Goal: Check status: Check status

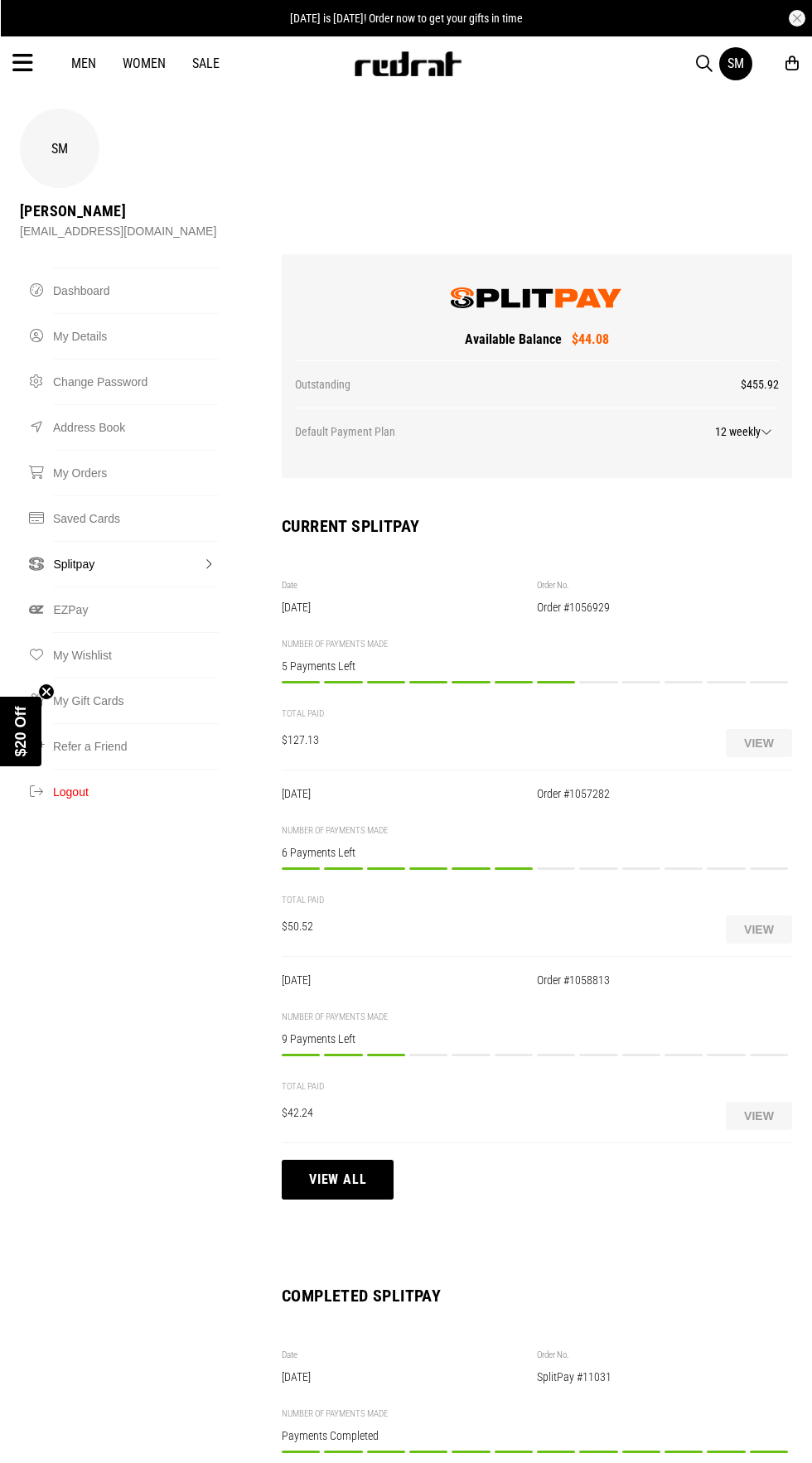
click at [605, 681] on div "Payment 8/12 Payment to be made on or before 09/09/2025 $18.16 PAY NOW" at bounding box center [598, 691] width 38 height 19
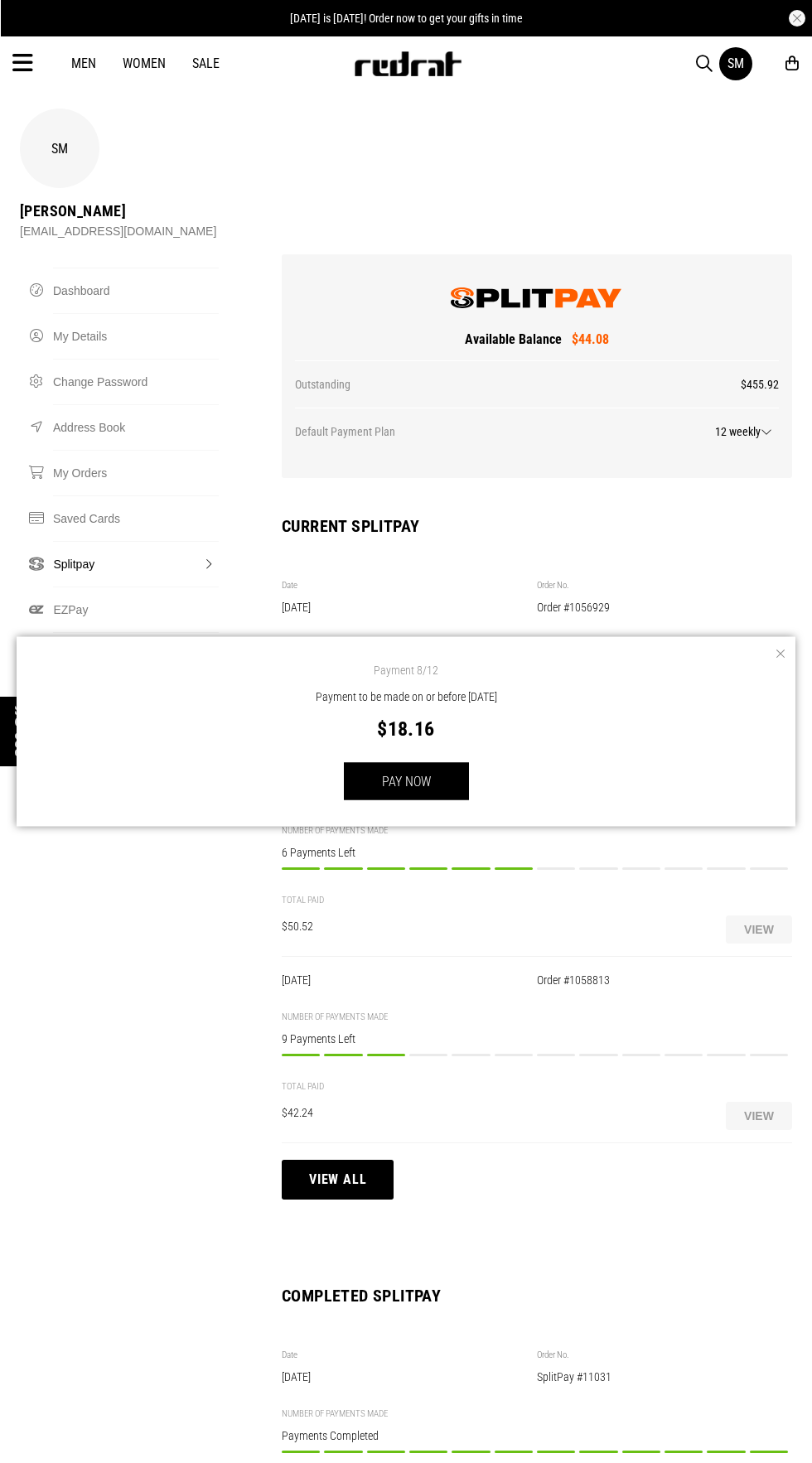
click at [772, 657] on button "button" at bounding box center [779, 654] width 17 height 17
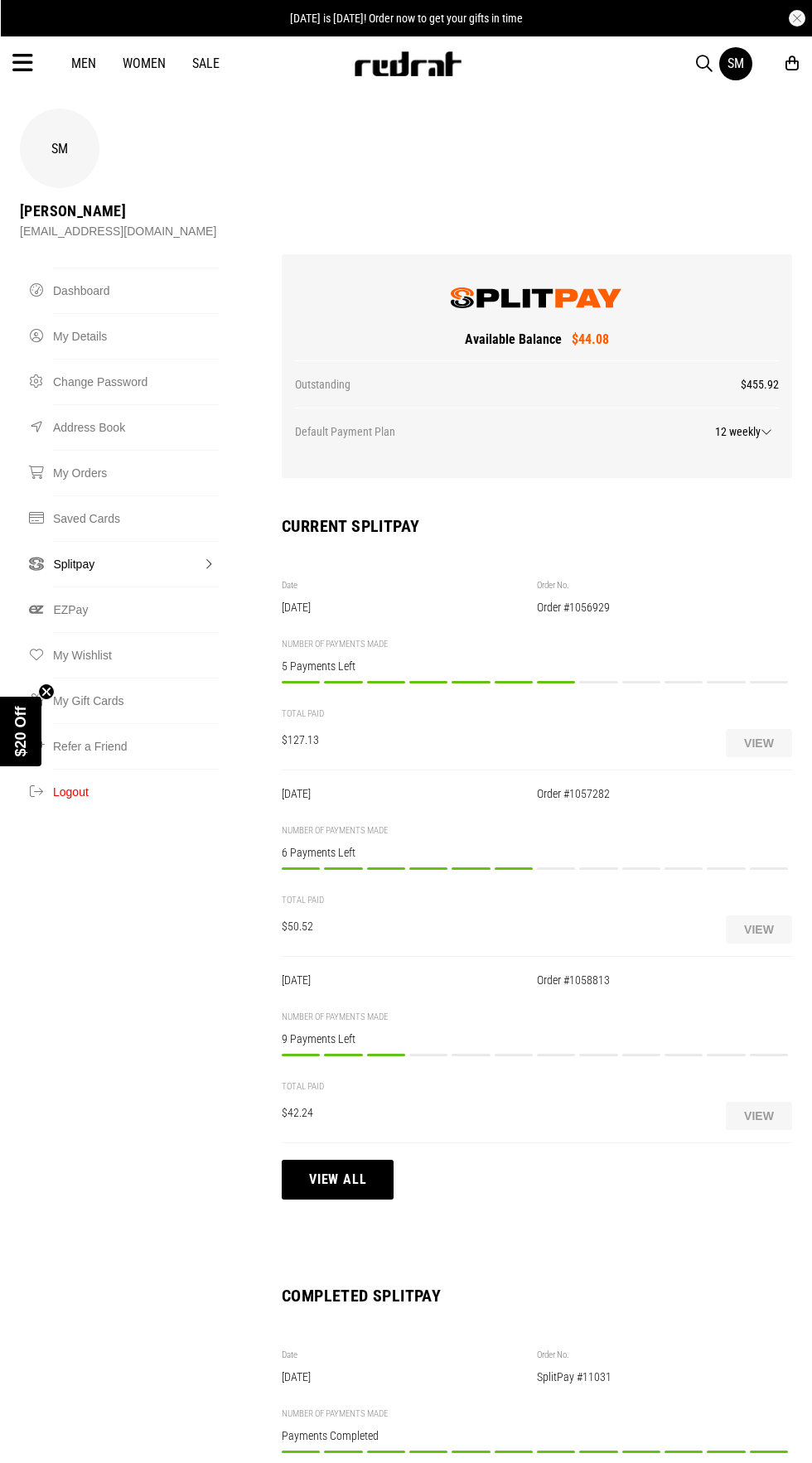
click at [560, 868] on div "Payment 7/12 Payment to be made on or before 05/09/2025 $8.42 PAY NOW" at bounding box center [556, 877] width 38 height 19
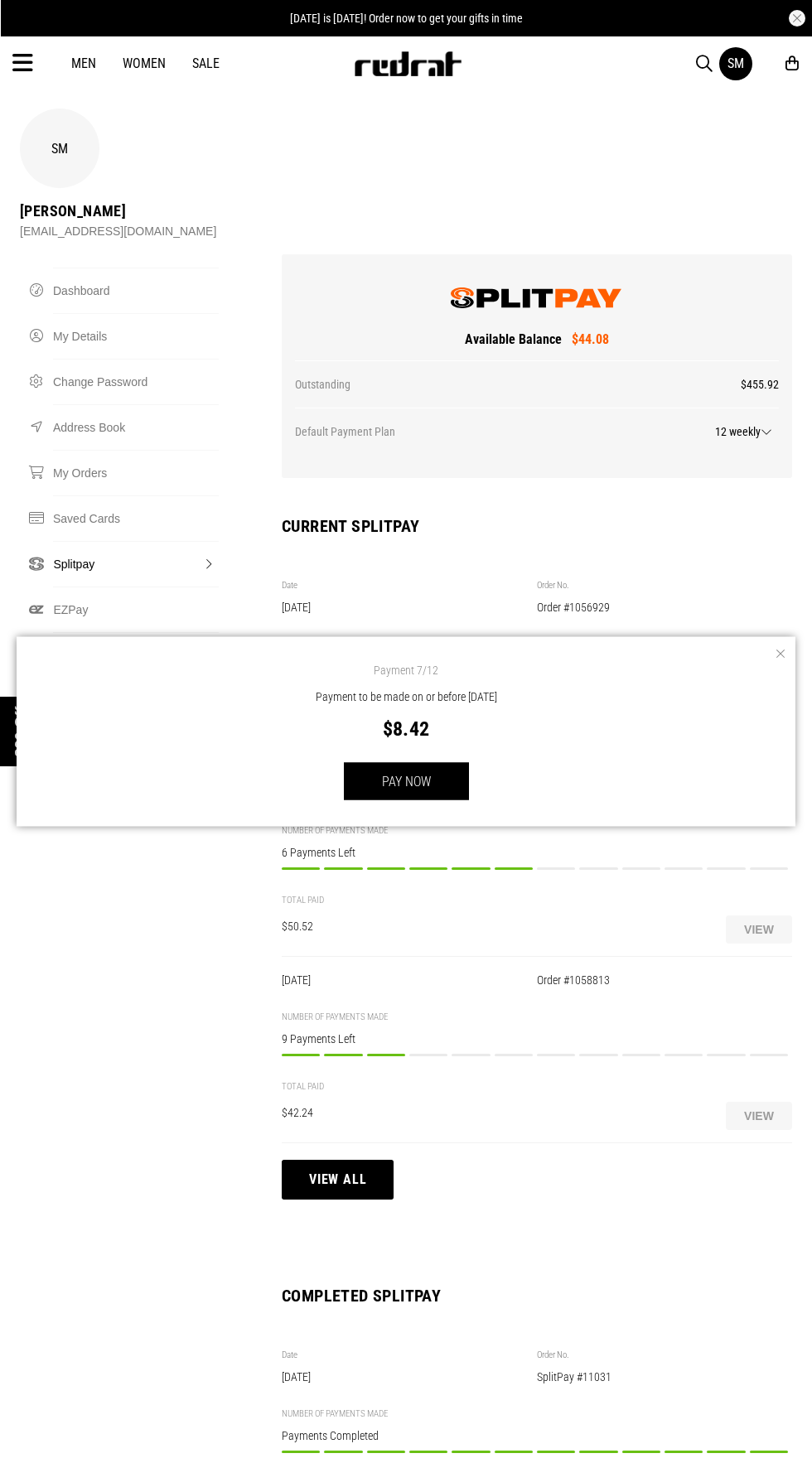
click at [779, 653] on button "button" at bounding box center [779, 654] width 17 height 17
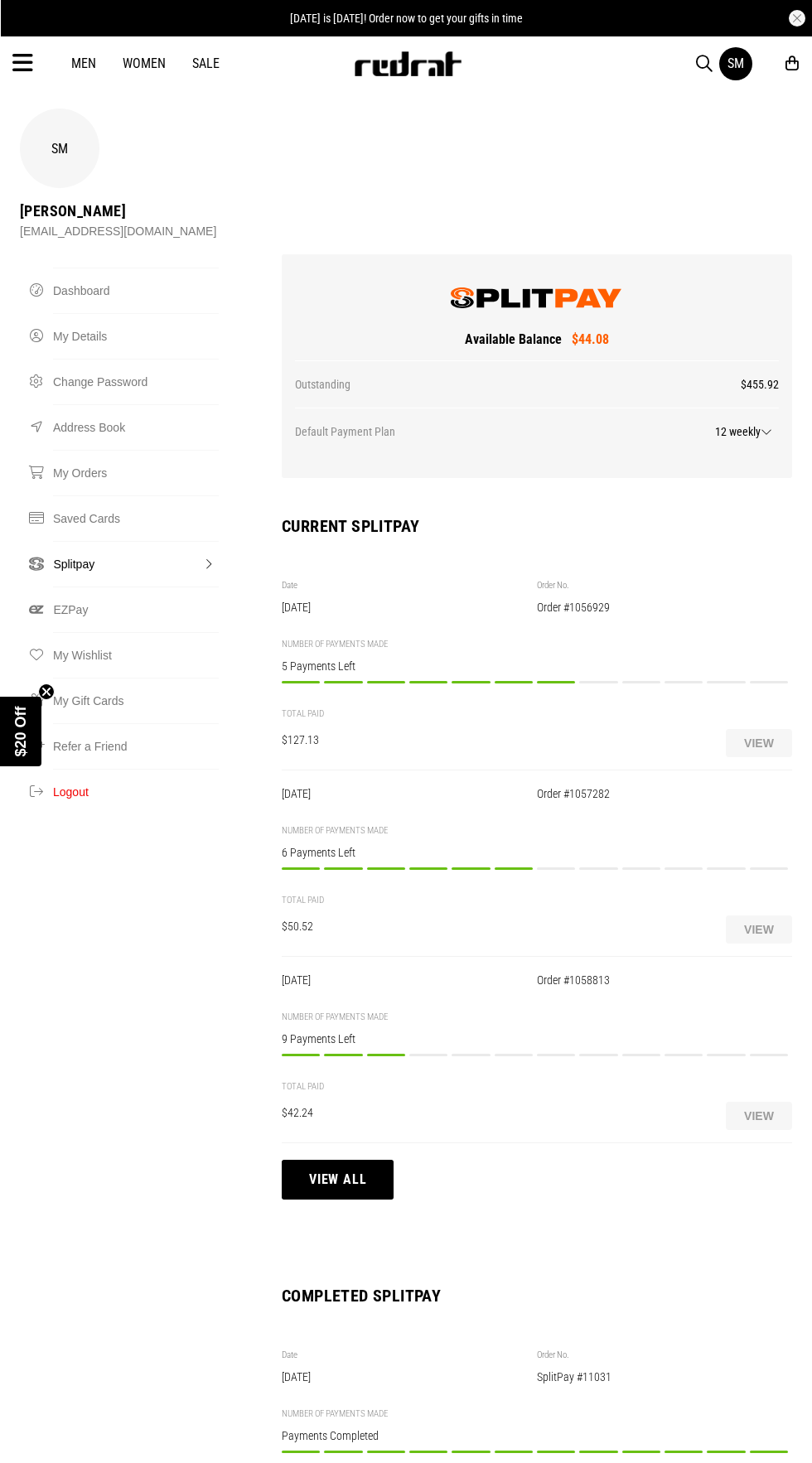
click at [430, 1054] on div "Payment 4/12 Payment to be made on or before 01/09/2025 $14.08 PAY NOW" at bounding box center [428, 1064] width 38 height 19
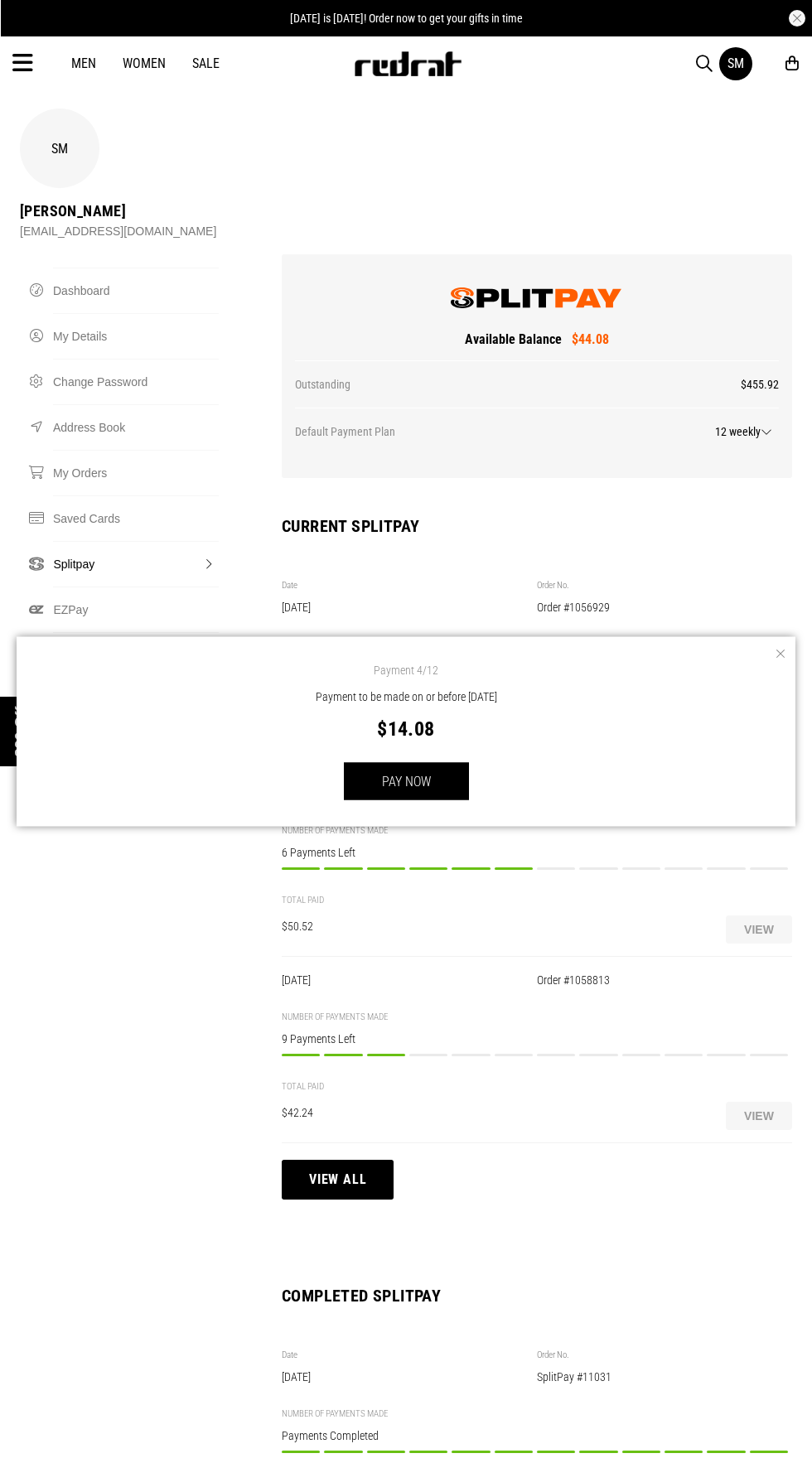
click at [779, 653] on button "button" at bounding box center [779, 654] width 17 height 17
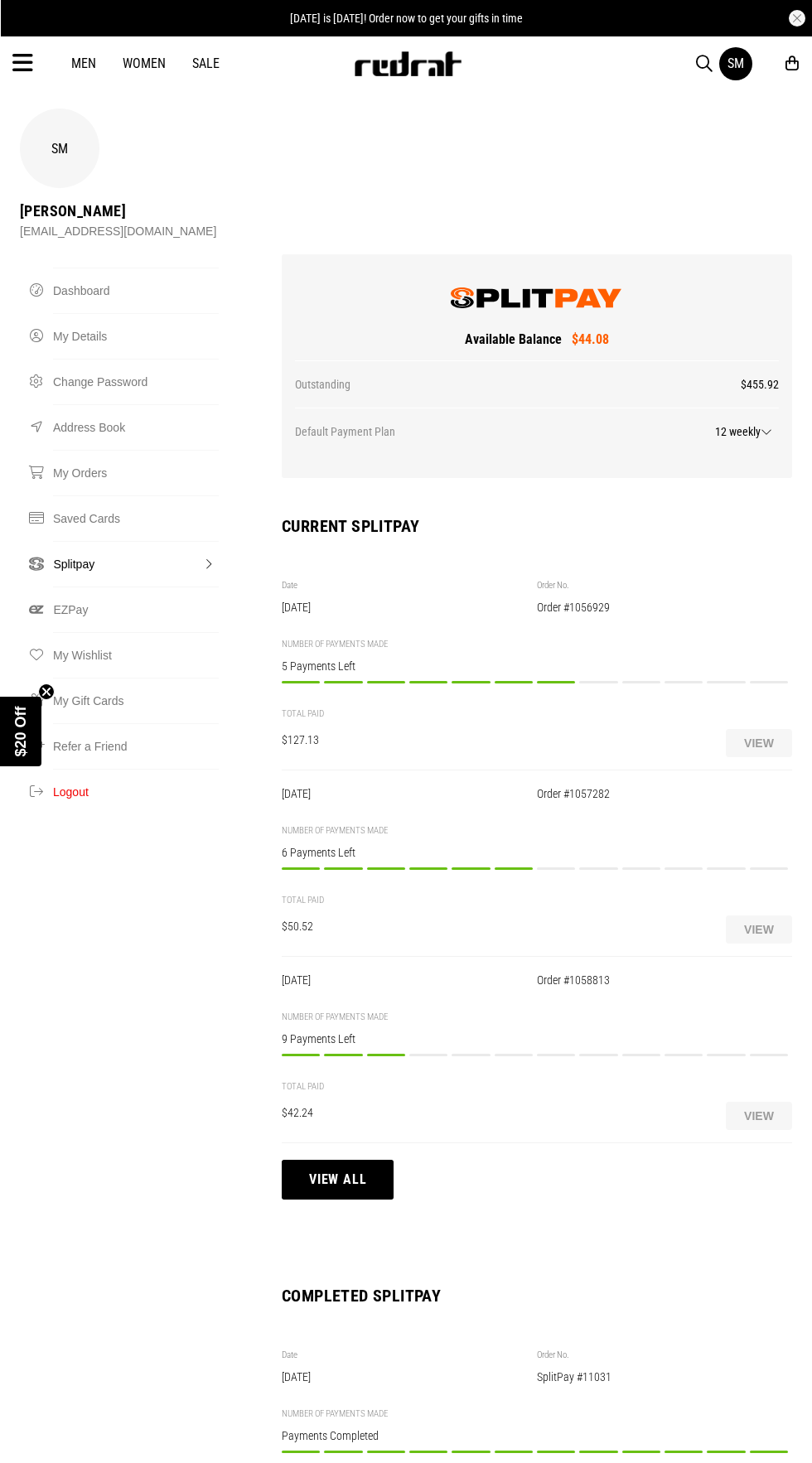
click at [594, 681] on div "Payment 8/12 Payment to be made on or before 09/09/2025 $18.16 PAY NOW" at bounding box center [598, 691] width 38 height 19
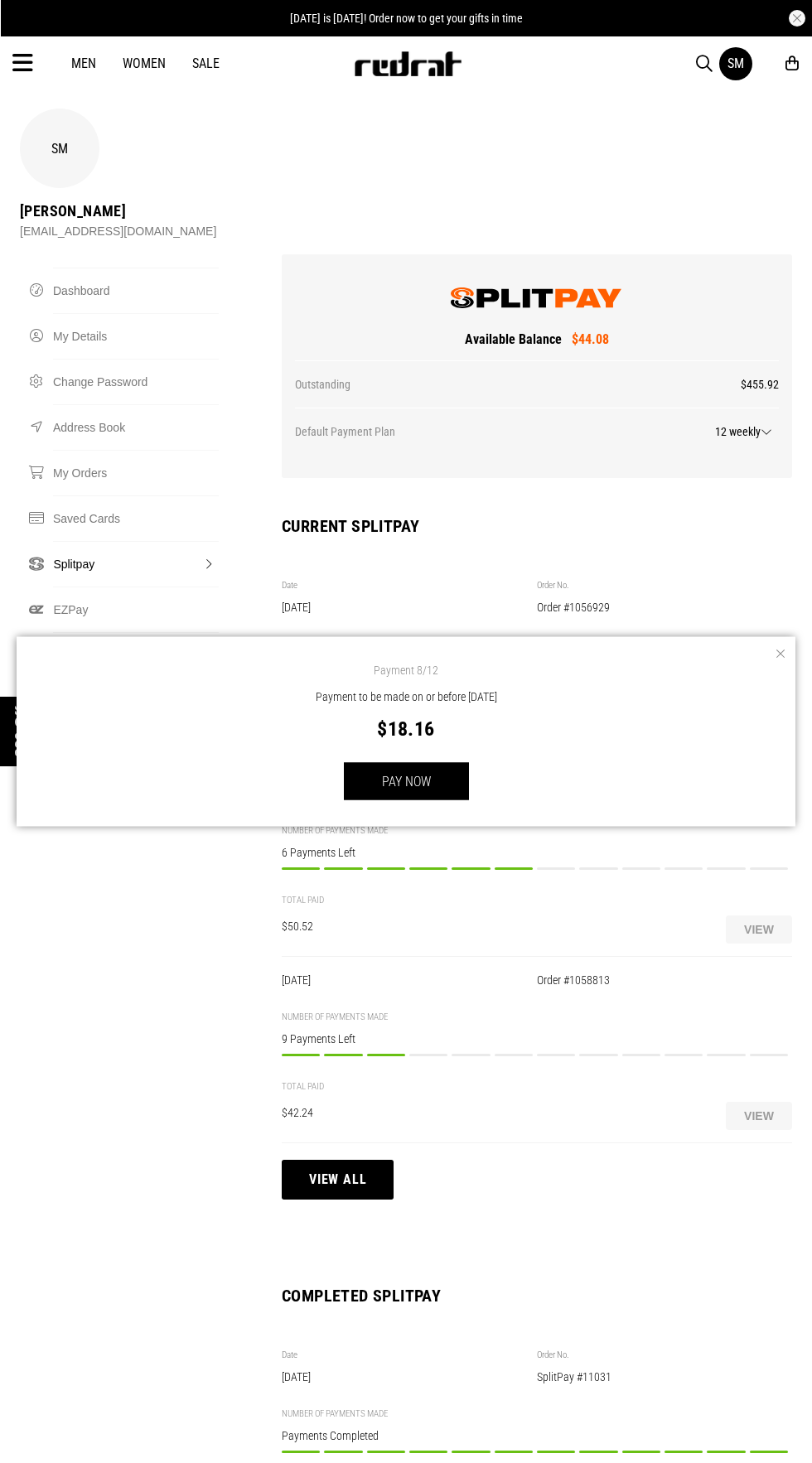
click at [650, 601] on div "Order #1056929" at bounding box center [664, 608] width 255 height 13
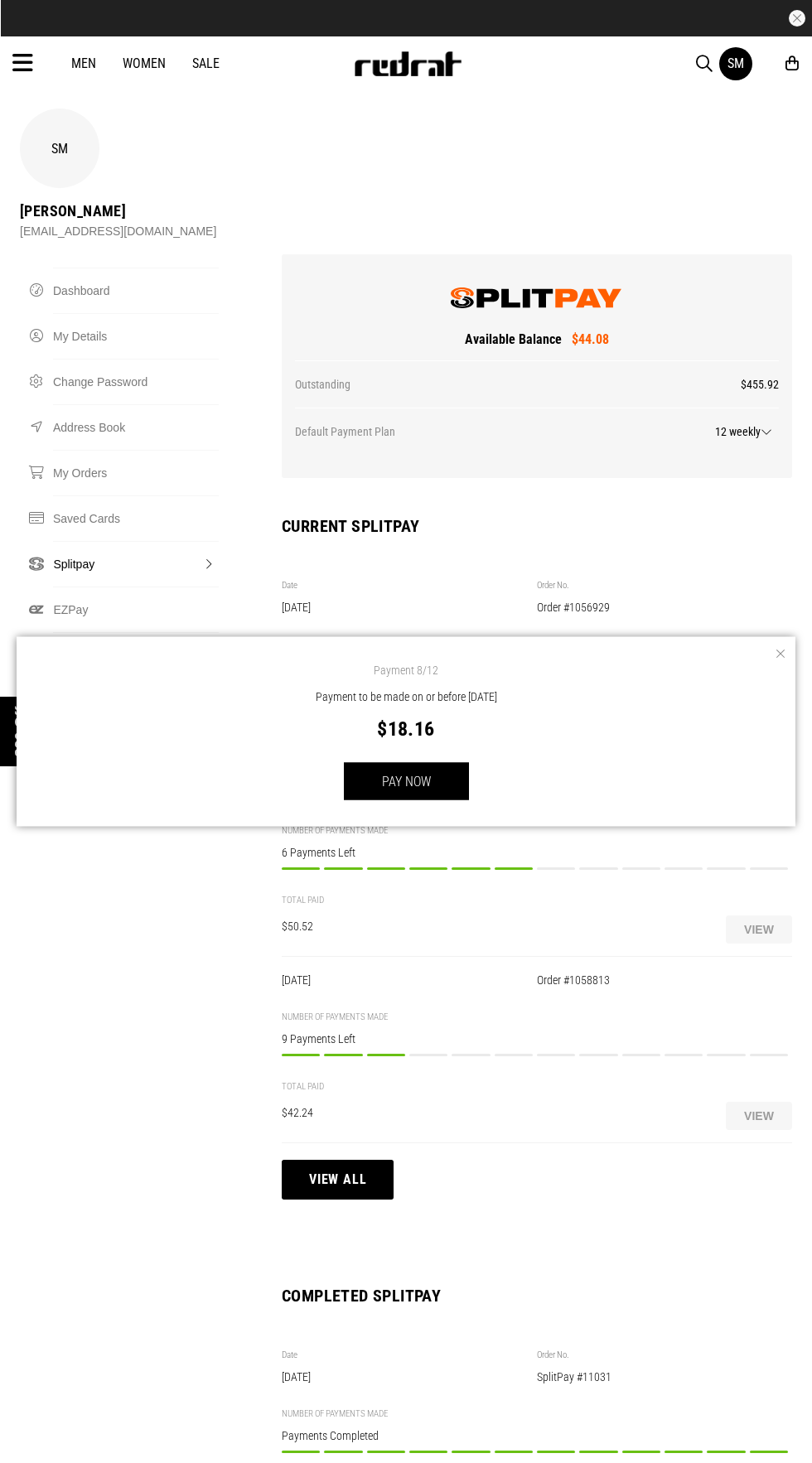
click at [780, 654] on button "button" at bounding box center [779, 654] width 17 height 17
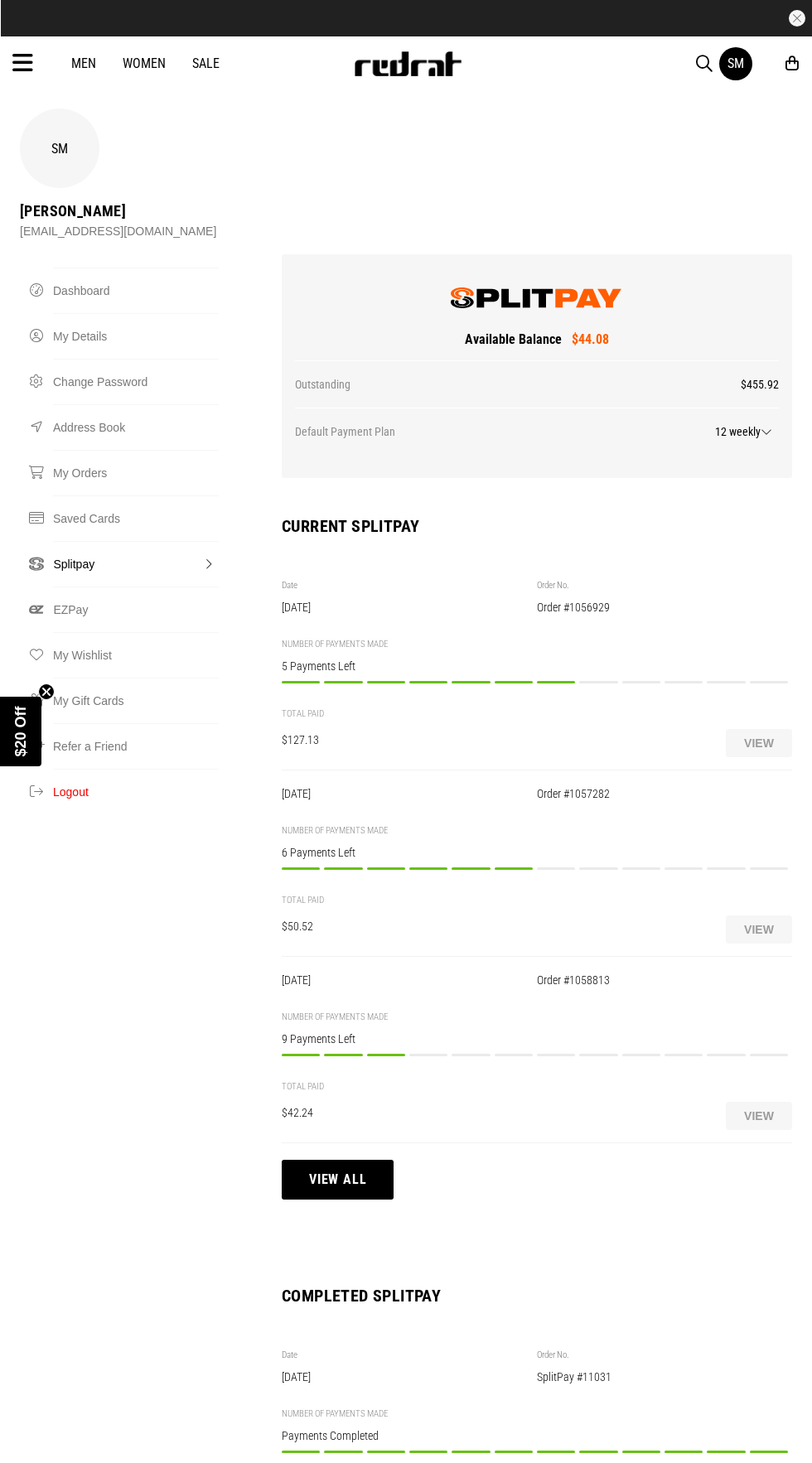
click at [593, 681] on div "Payment 8/12 Payment to be made on or before 09/09/2025 $18.16 PAY NOW" at bounding box center [598, 691] width 38 height 19
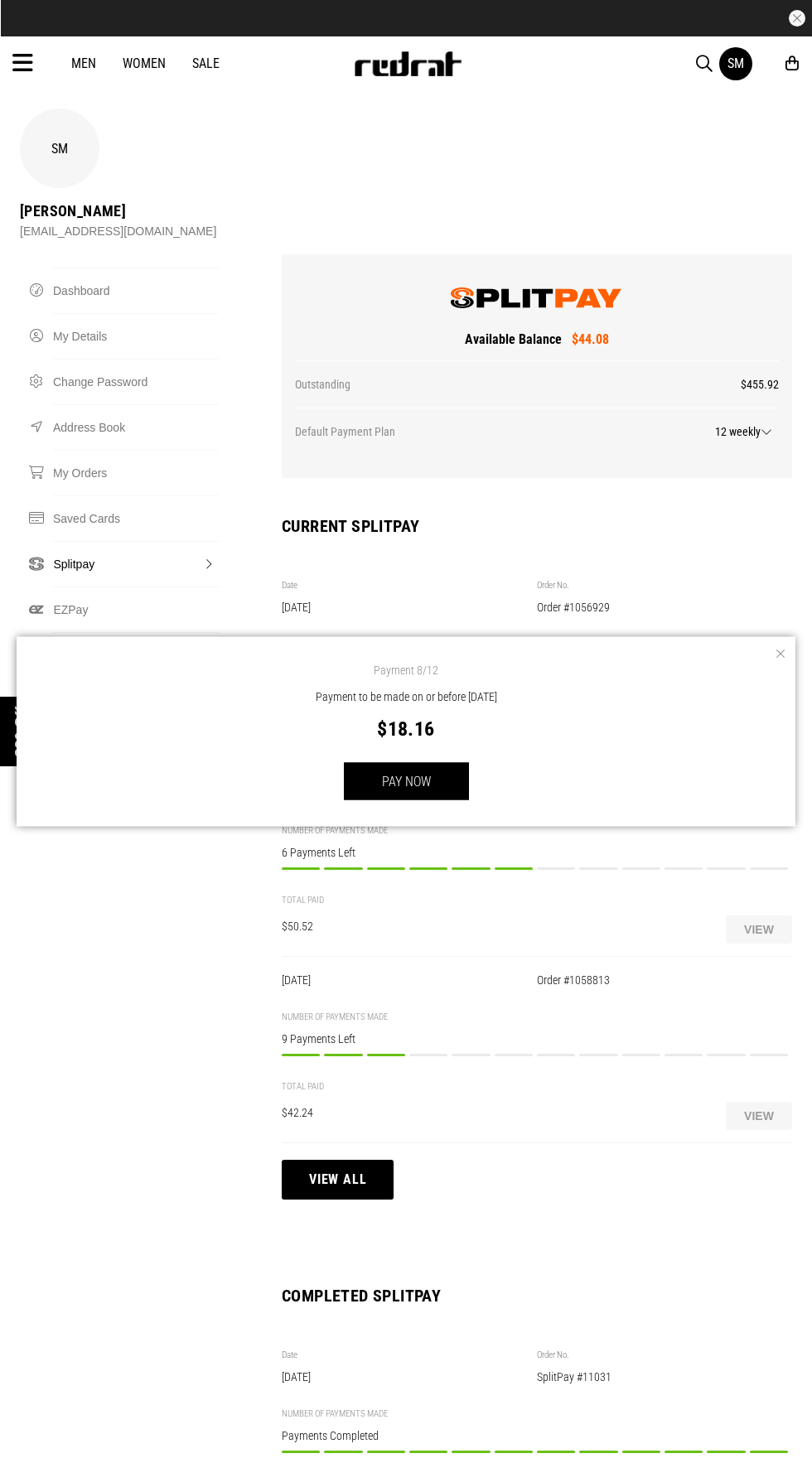
click at [780, 654] on button "button" at bounding box center [779, 654] width 17 height 17
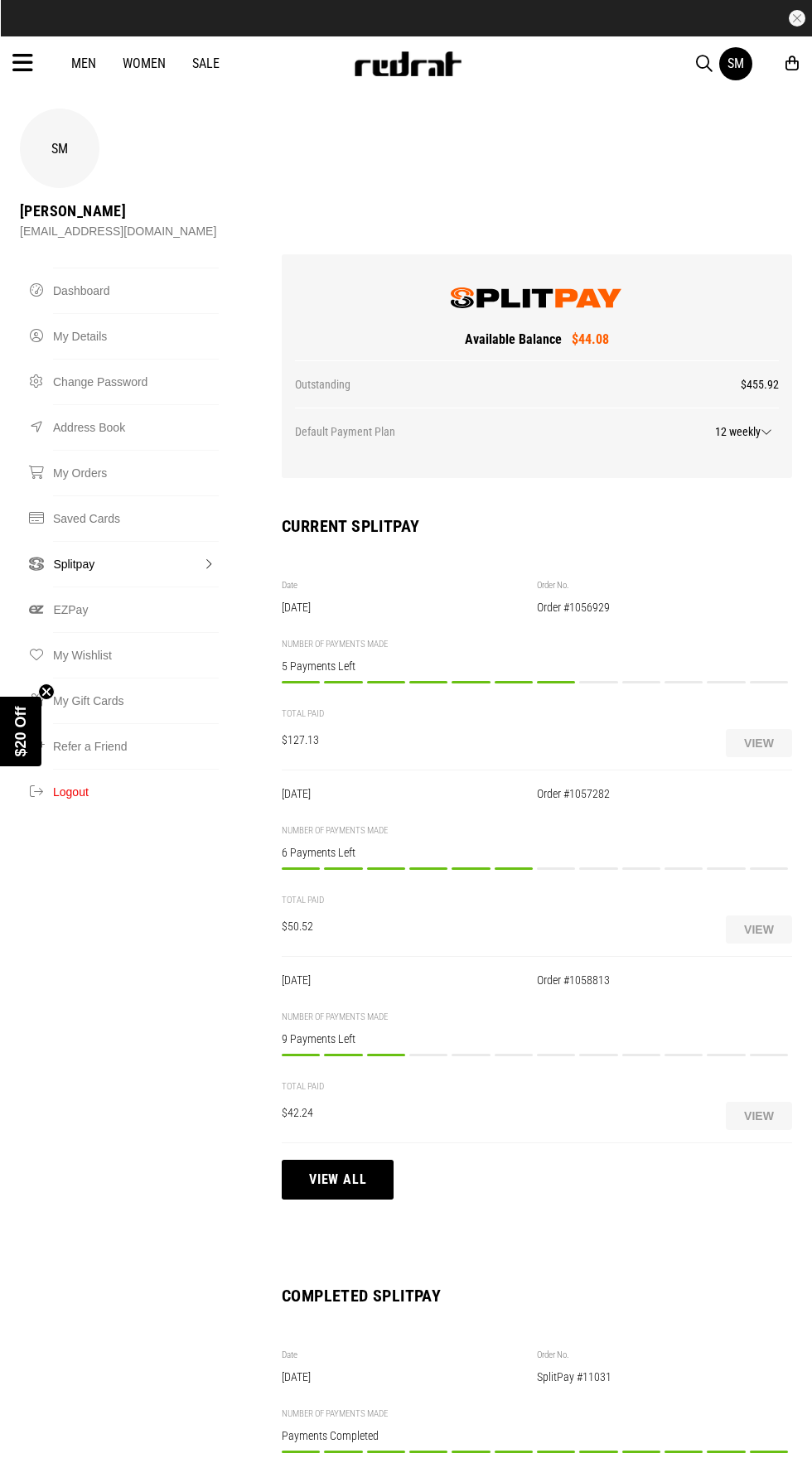
click at [783, 729] on button "View" at bounding box center [758, 743] width 66 height 28
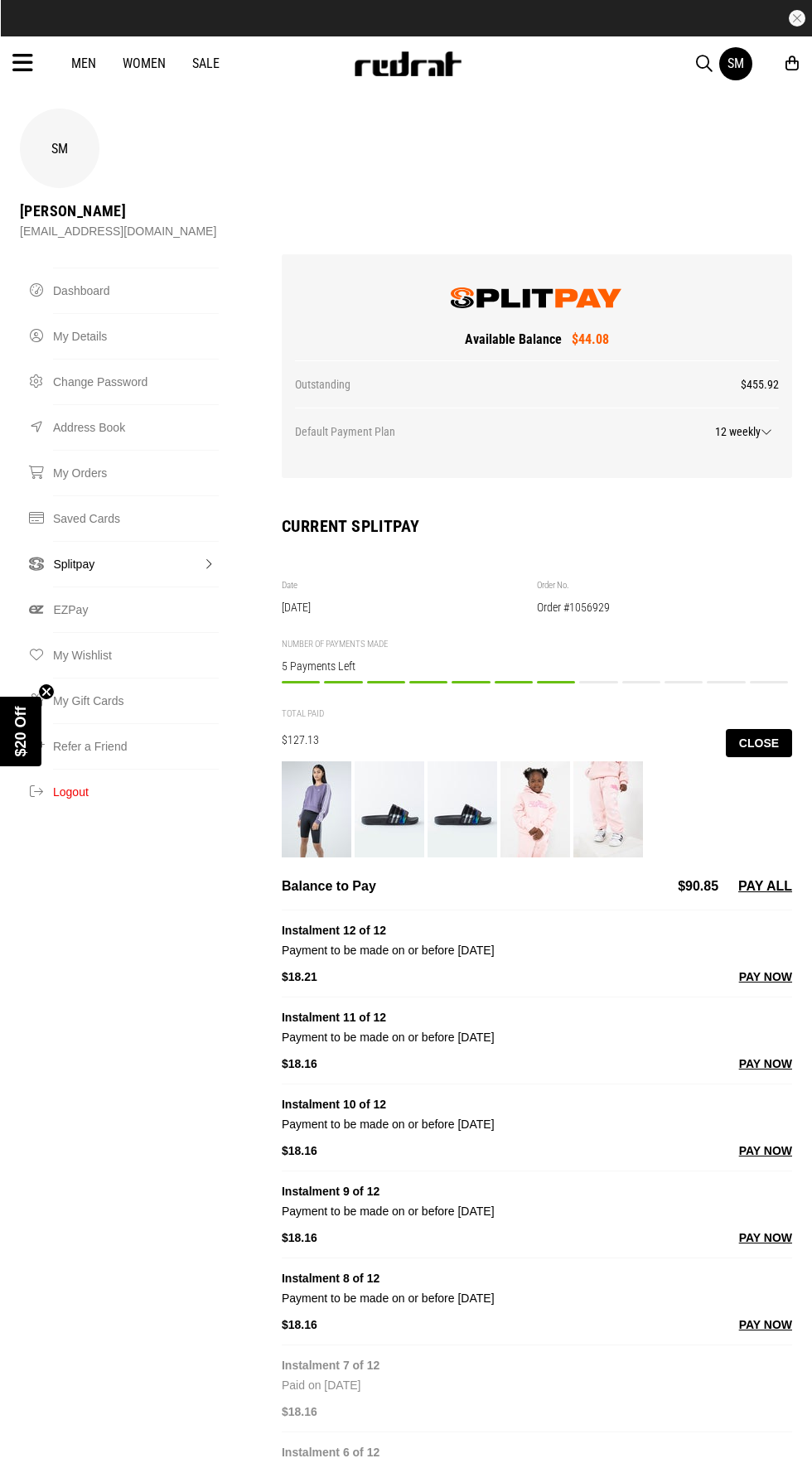
click at [367, 1141] on div "$18.16" at bounding box center [409, 1150] width 255 height 20
click at [773, 729] on button "Close" at bounding box center [758, 743] width 66 height 28
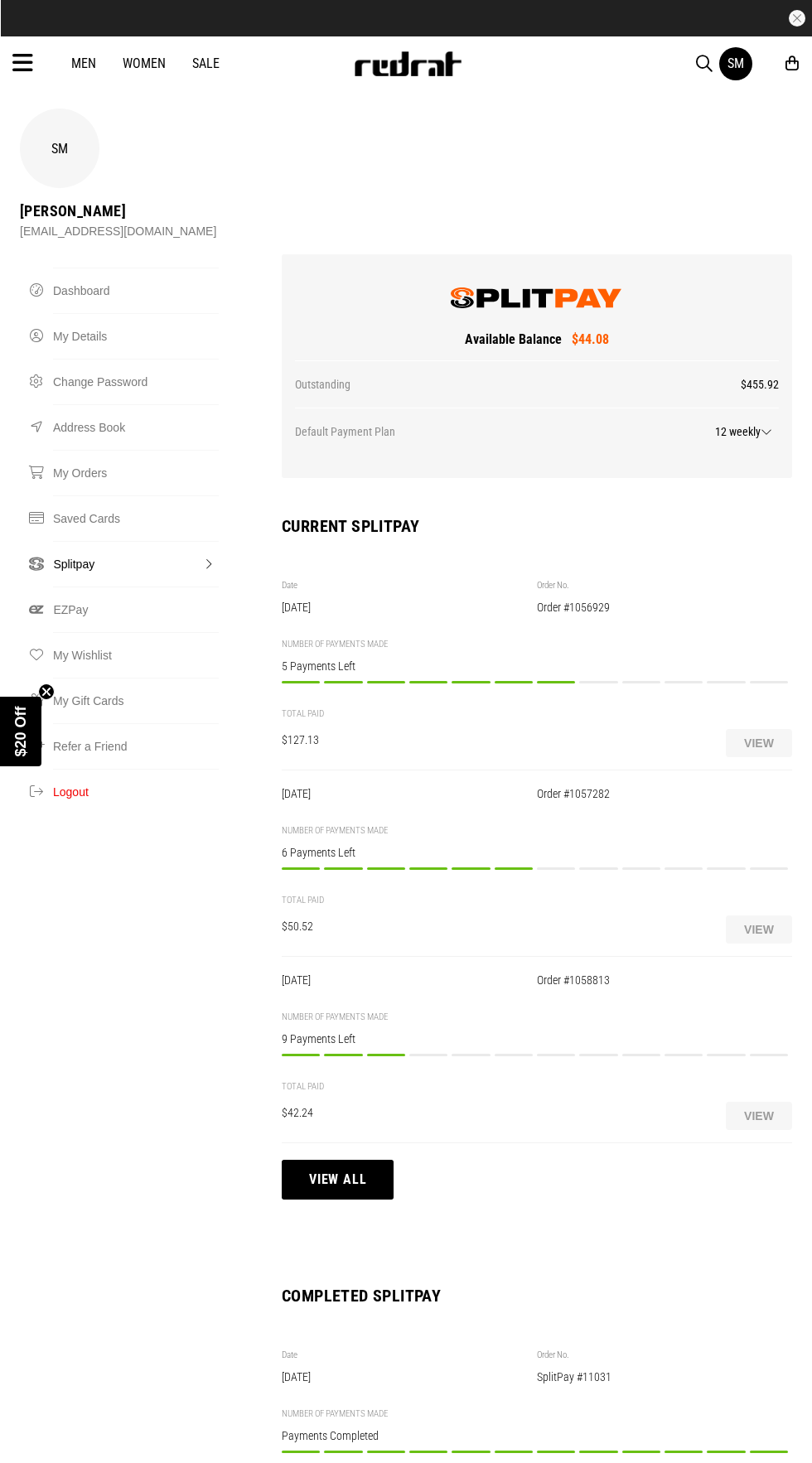
click at [567, 868] on div "Payment 7/12 Payment to be made on or before 05/09/2025 $8.42 PAY NOW" at bounding box center [556, 877] width 38 height 19
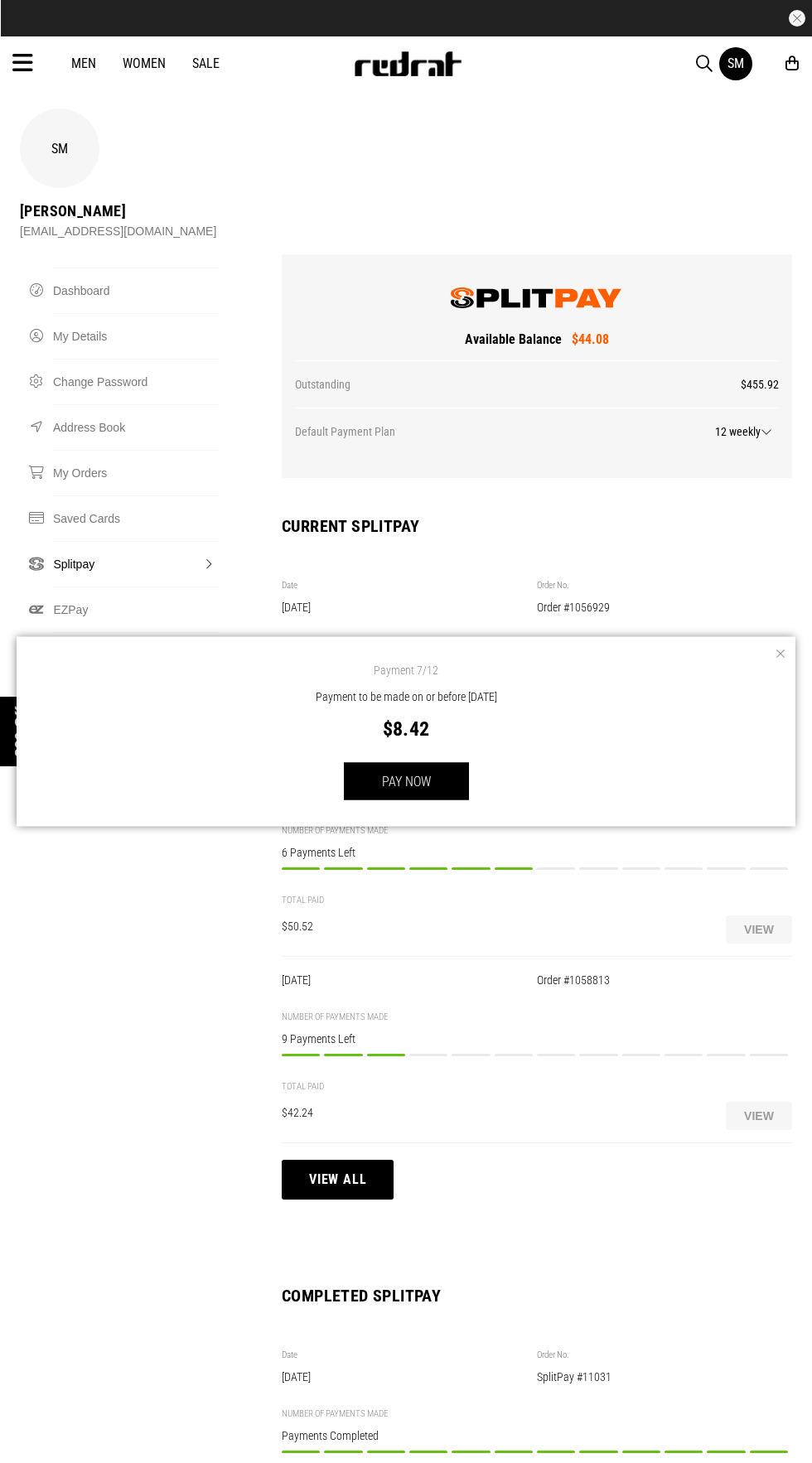
click at [779, 653] on button "button" at bounding box center [779, 654] width 17 height 17
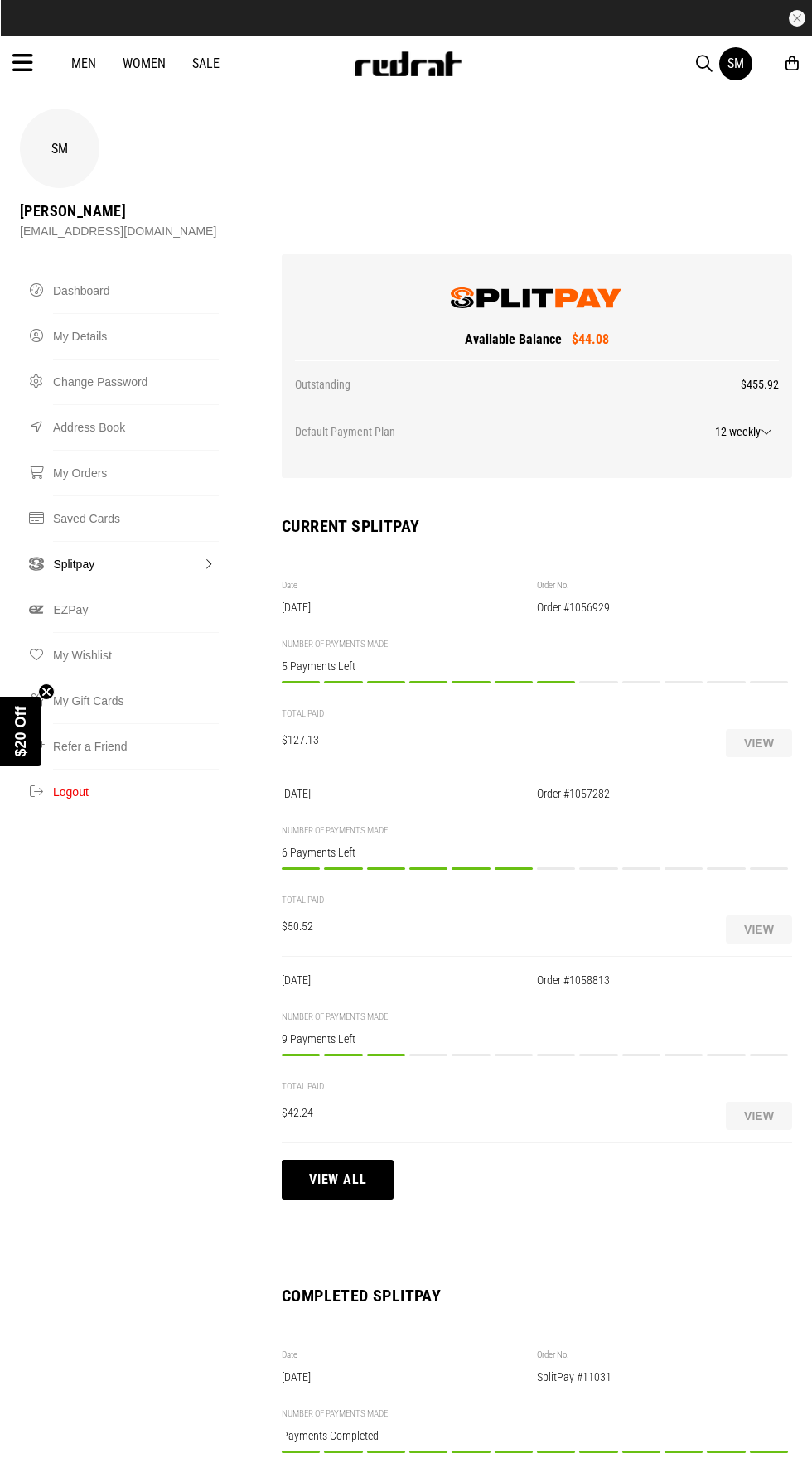
click at [348, 1160] on button "View all" at bounding box center [337, 1179] width 112 height 40
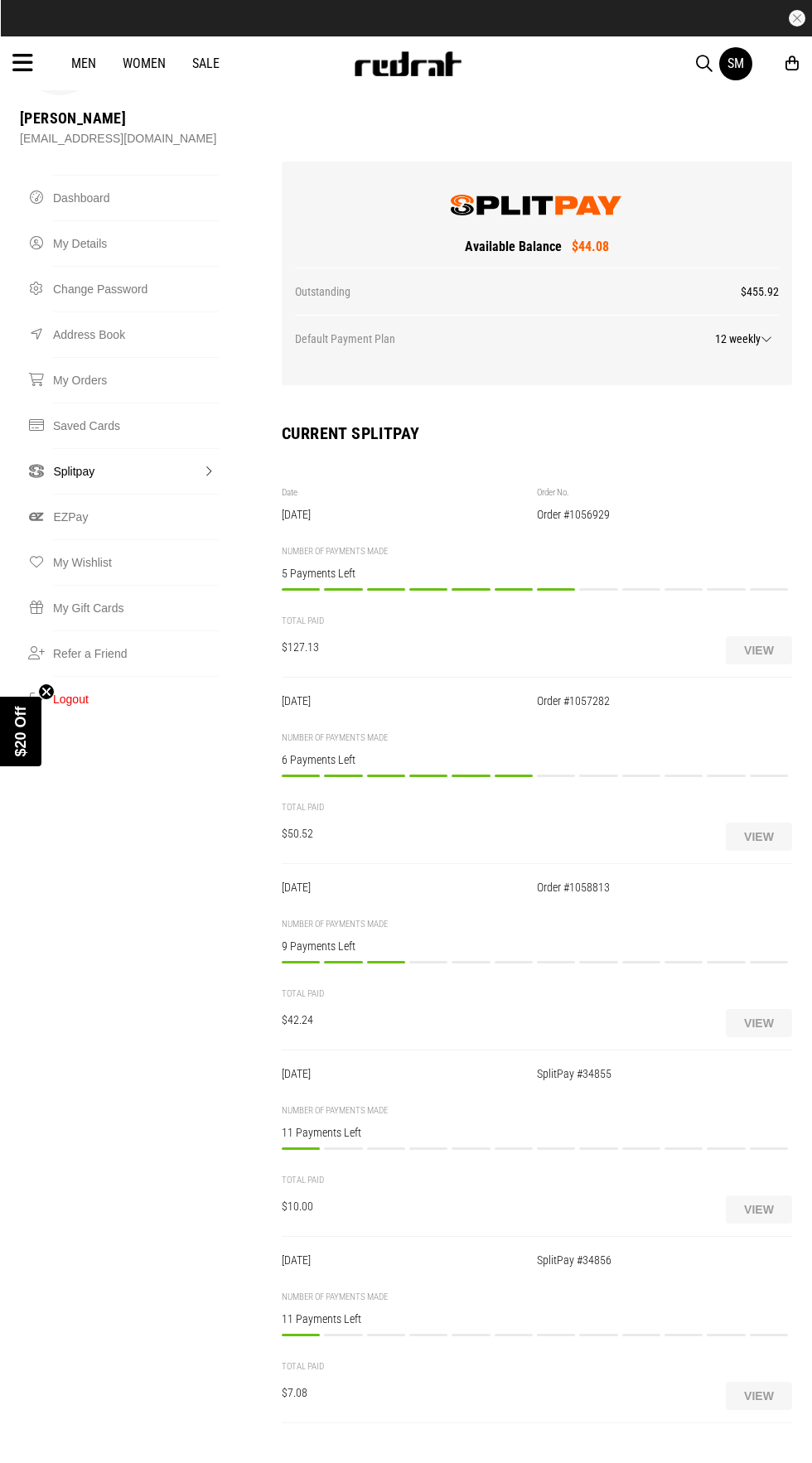
scroll to position [123, 0]
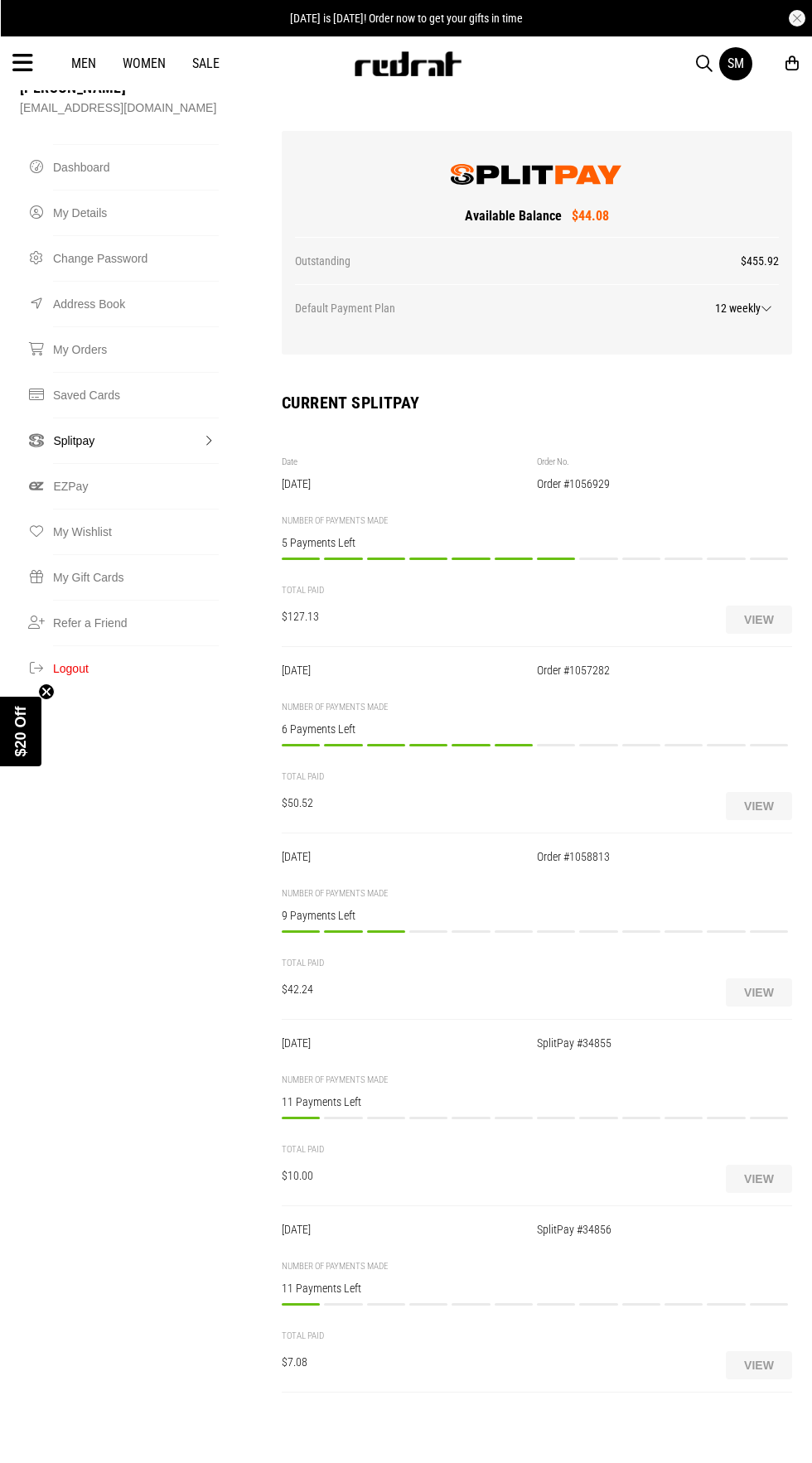
click at [554, 744] on div "Payment 7/12 Payment to be made on or before 05/09/2025 $8.42 PAY NOW" at bounding box center [556, 754] width 38 height 19
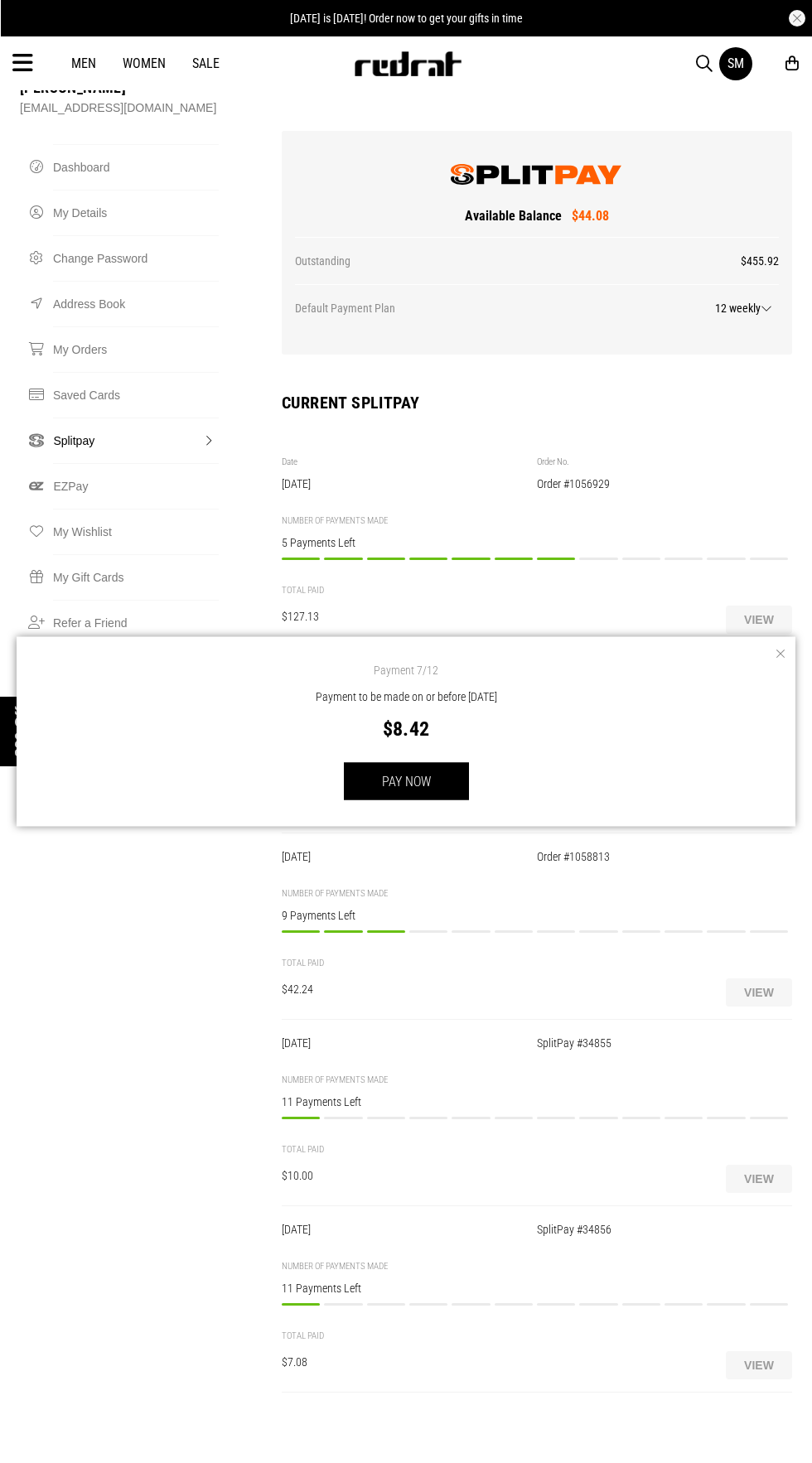
click at [780, 662] on button "button" at bounding box center [779, 654] width 17 height 17
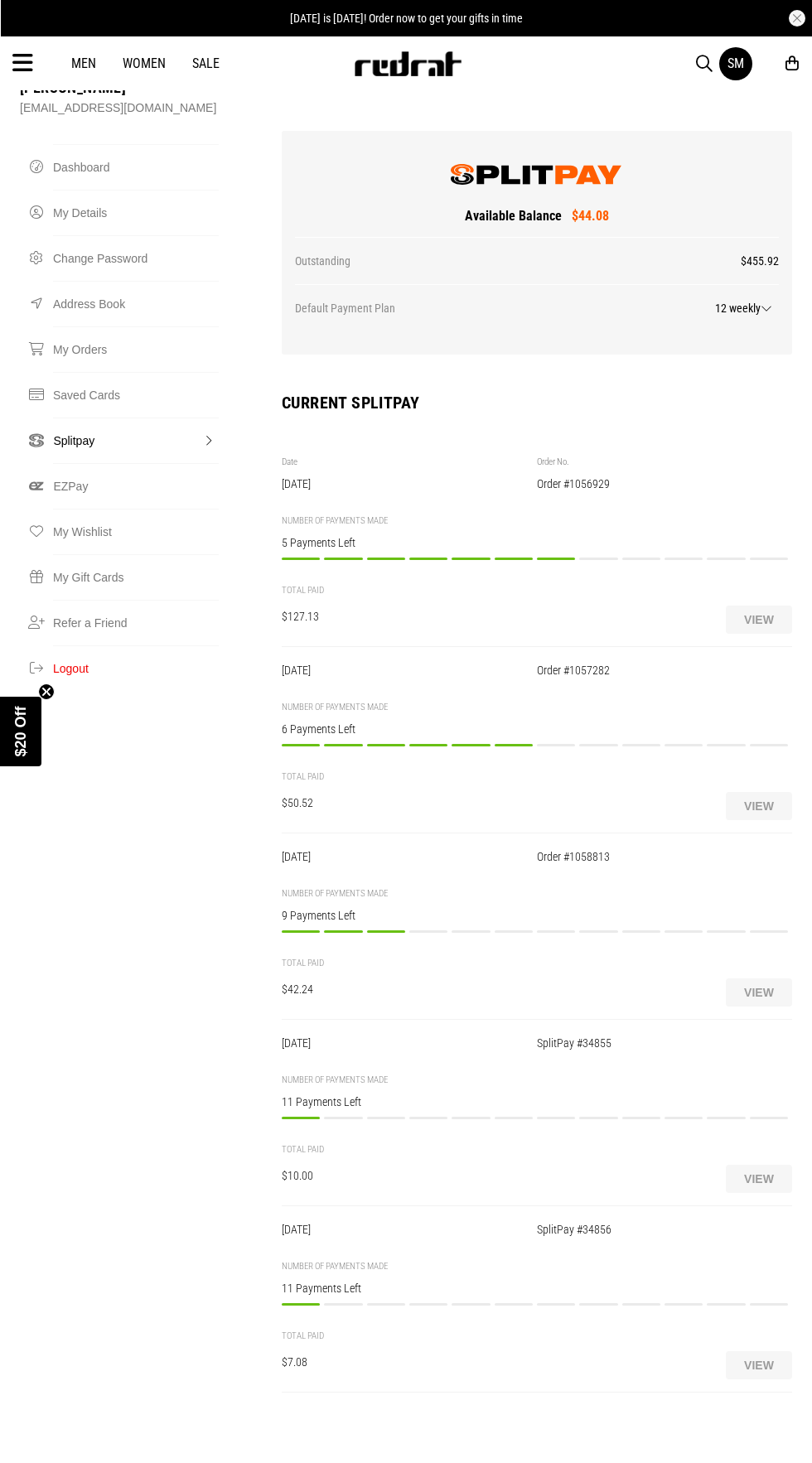
click at [430, 931] on div "Payment 4/12 Payment to be made on or before 01/09/2025 $14.08 PAY NOW" at bounding box center [428, 940] width 38 height 19
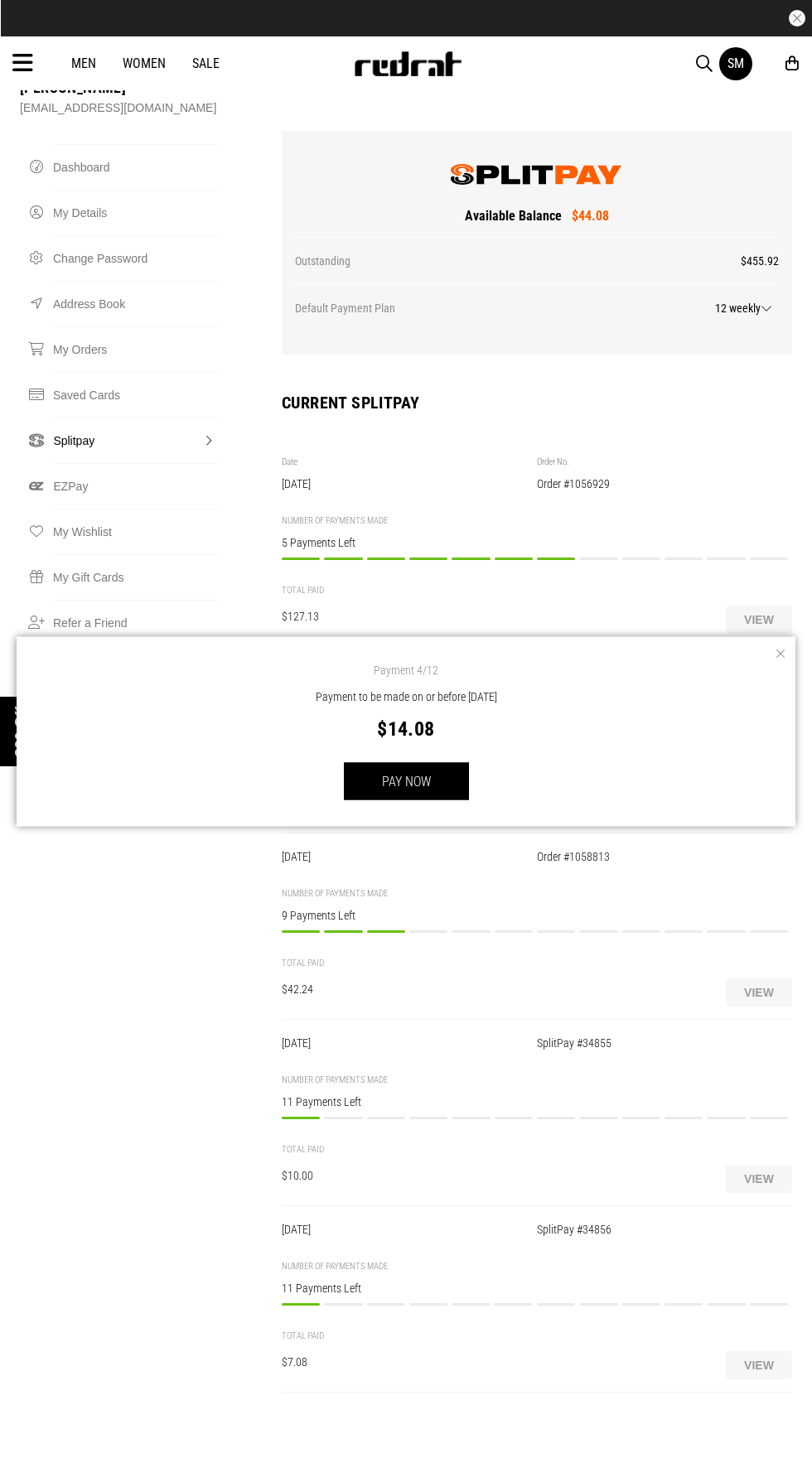
click at [779, 662] on button "button" at bounding box center [779, 654] width 17 height 17
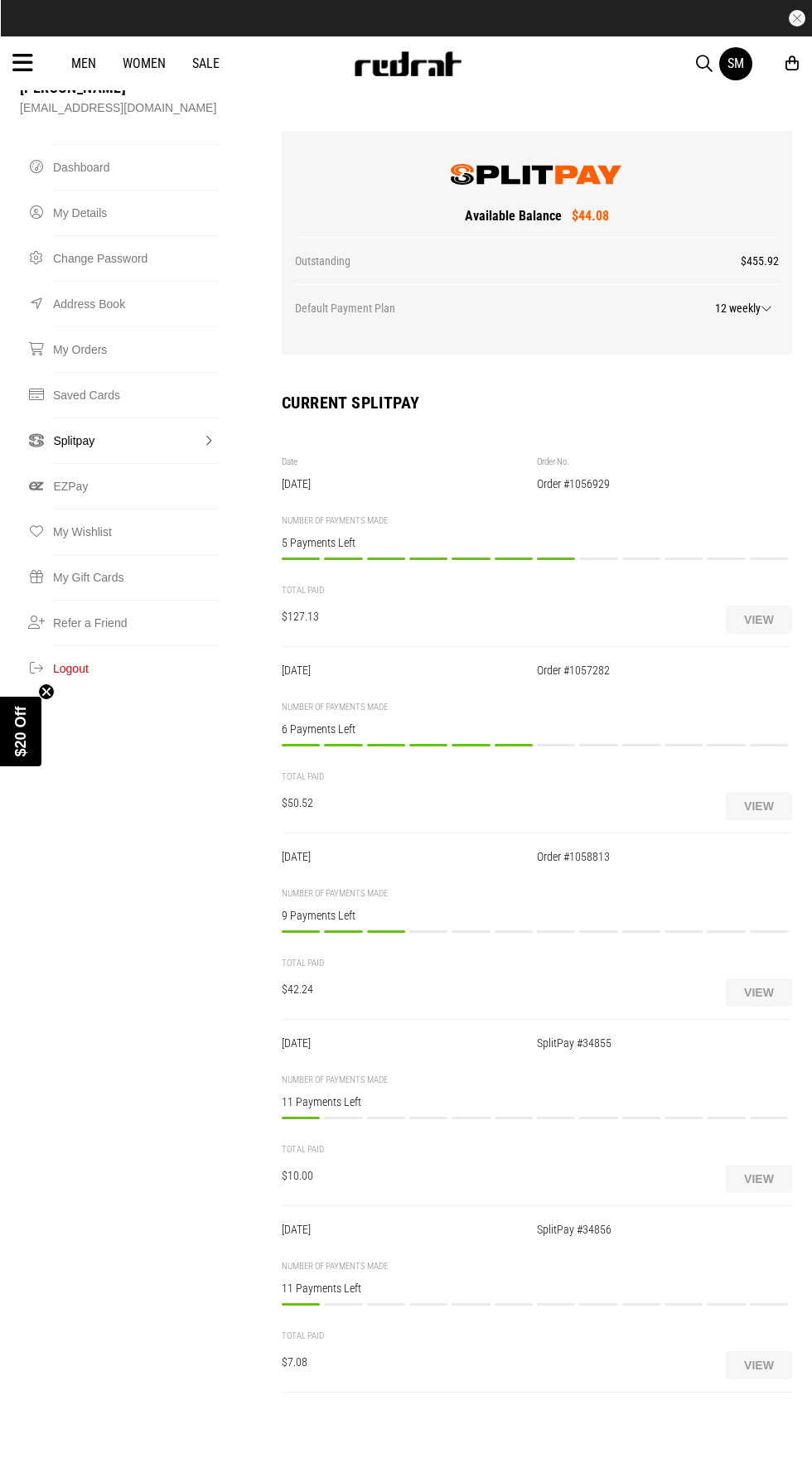
click at [338, 1117] on div "Payment 2/12 Payment to be made on or before [DATE] $10.00 PAY NOW" at bounding box center [343, 1127] width 38 height 19
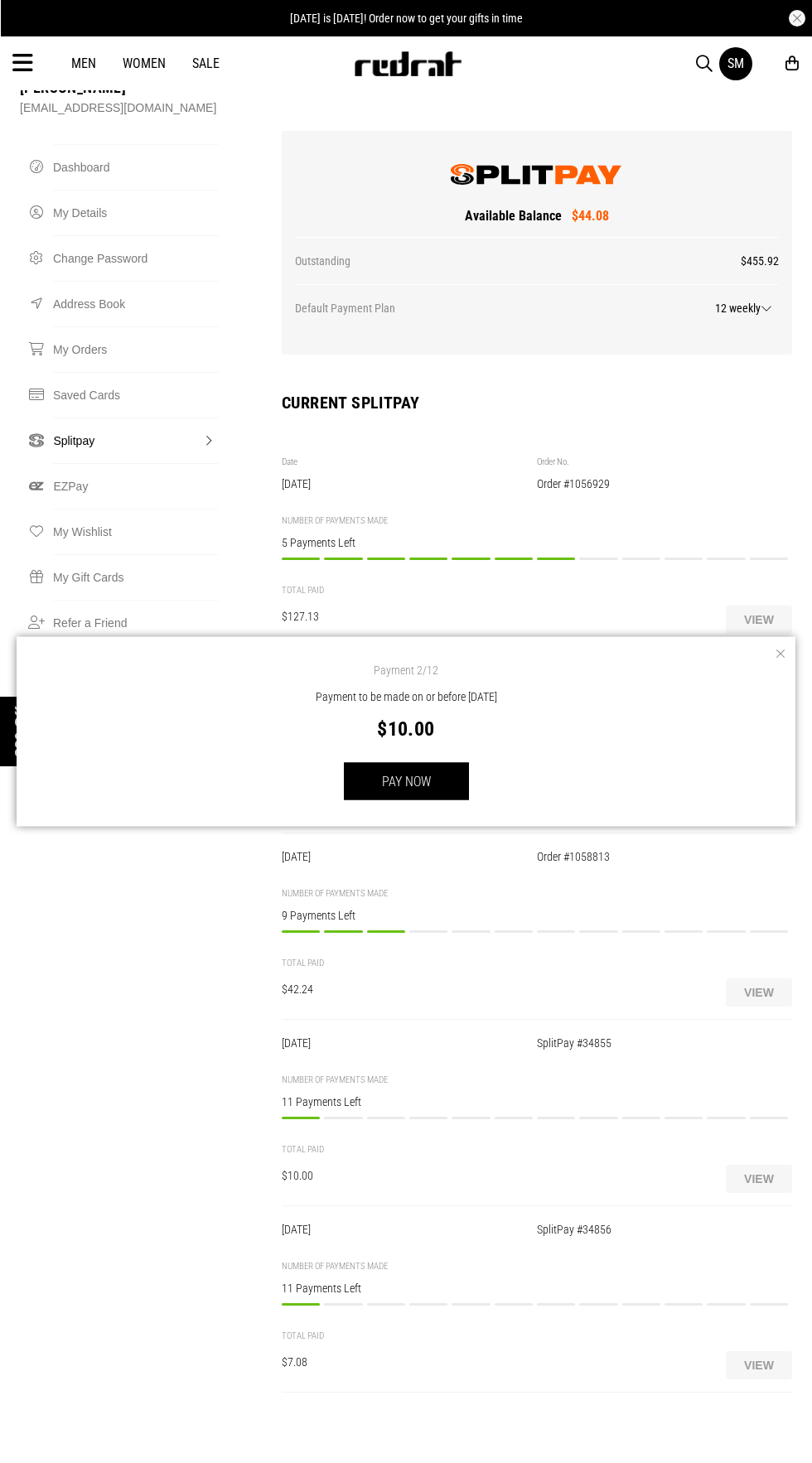
click at [780, 662] on button "button" at bounding box center [779, 654] width 17 height 17
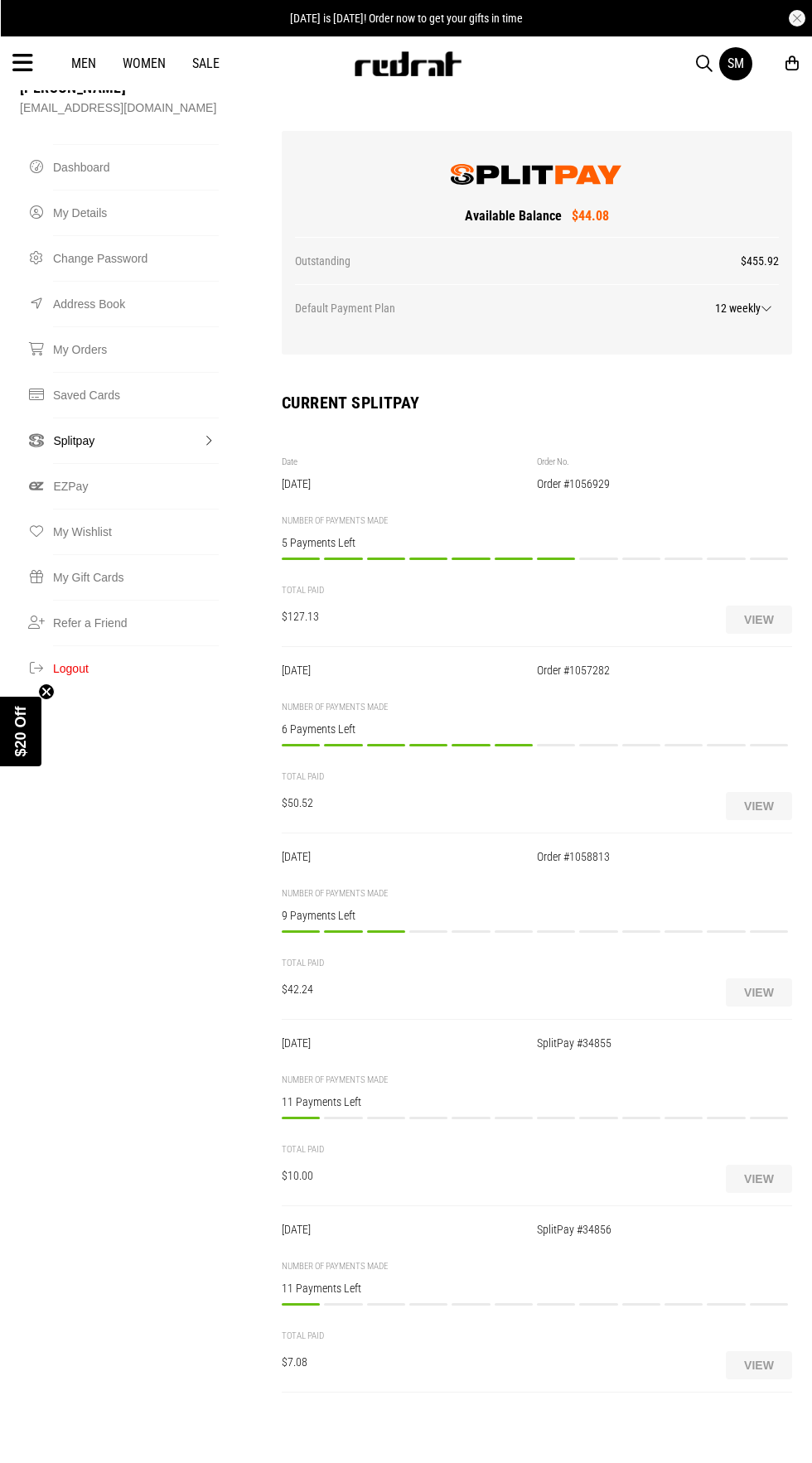
click at [340, 1303] on div "Payment 2/12 Payment to be made on or before [DATE] $7.08 PAY NOW" at bounding box center [343, 1312] width 38 height 19
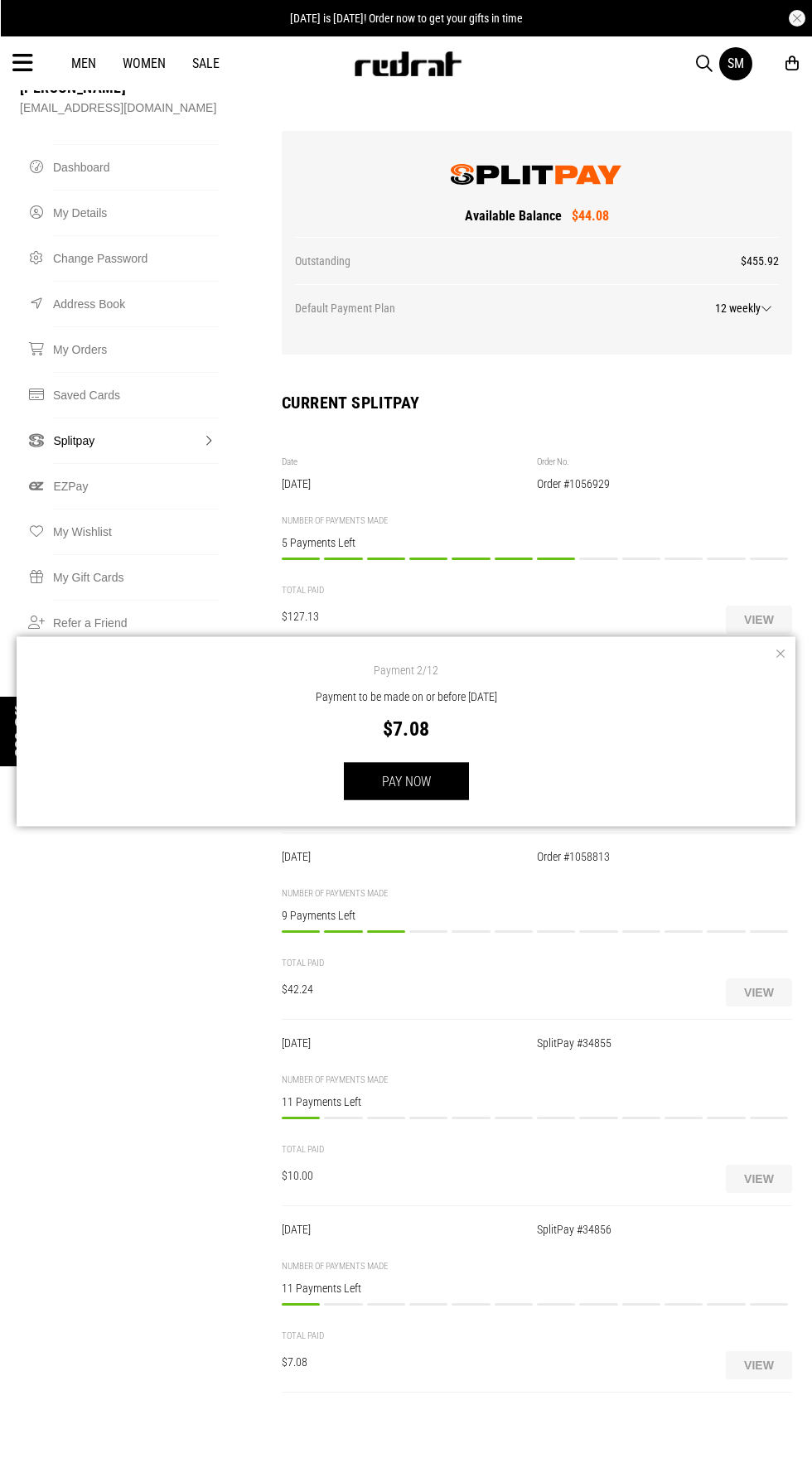
click at [780, 662] on button "button" at bounding box center [779, 654] width 17 height 17
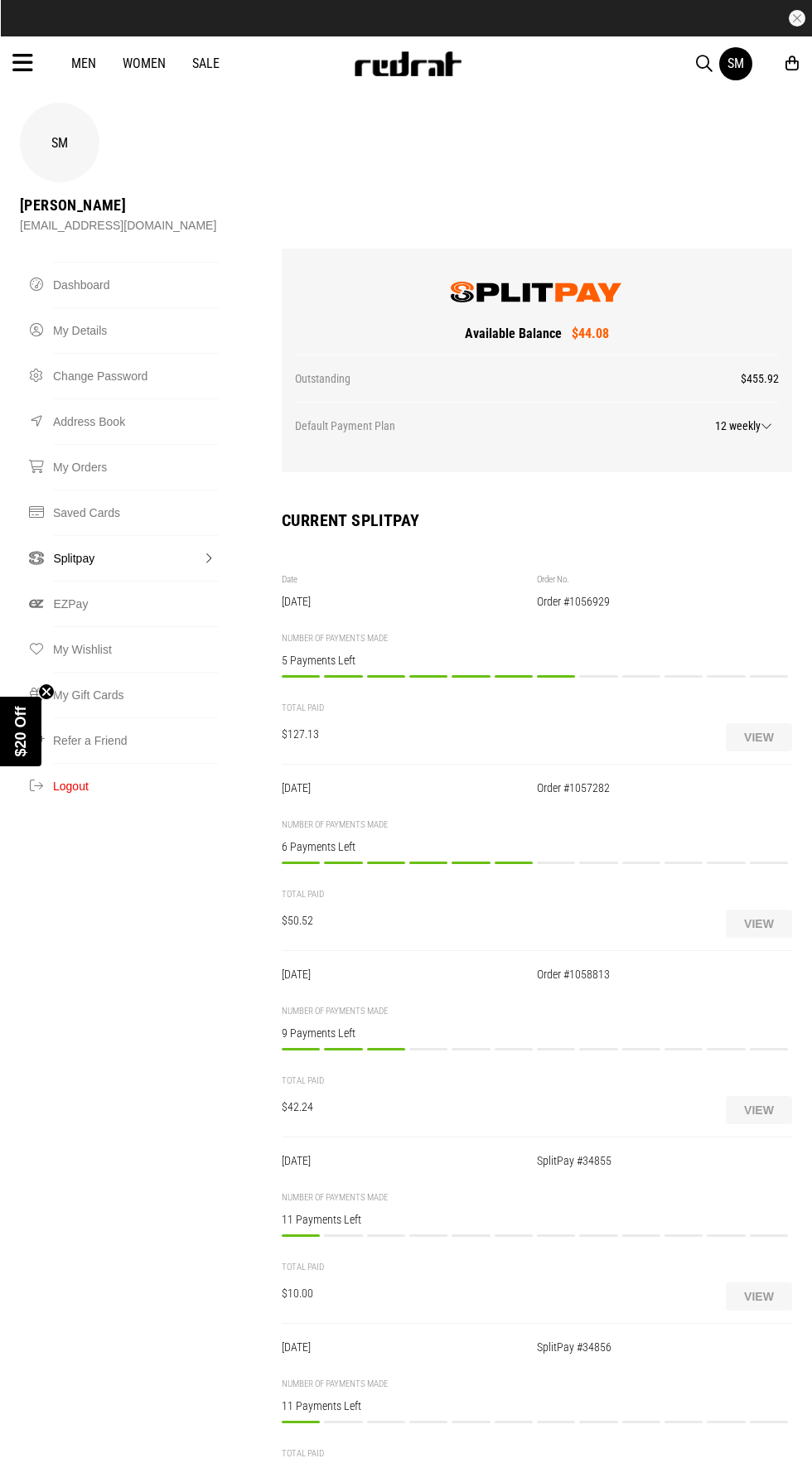
scroll to position [0, 0]
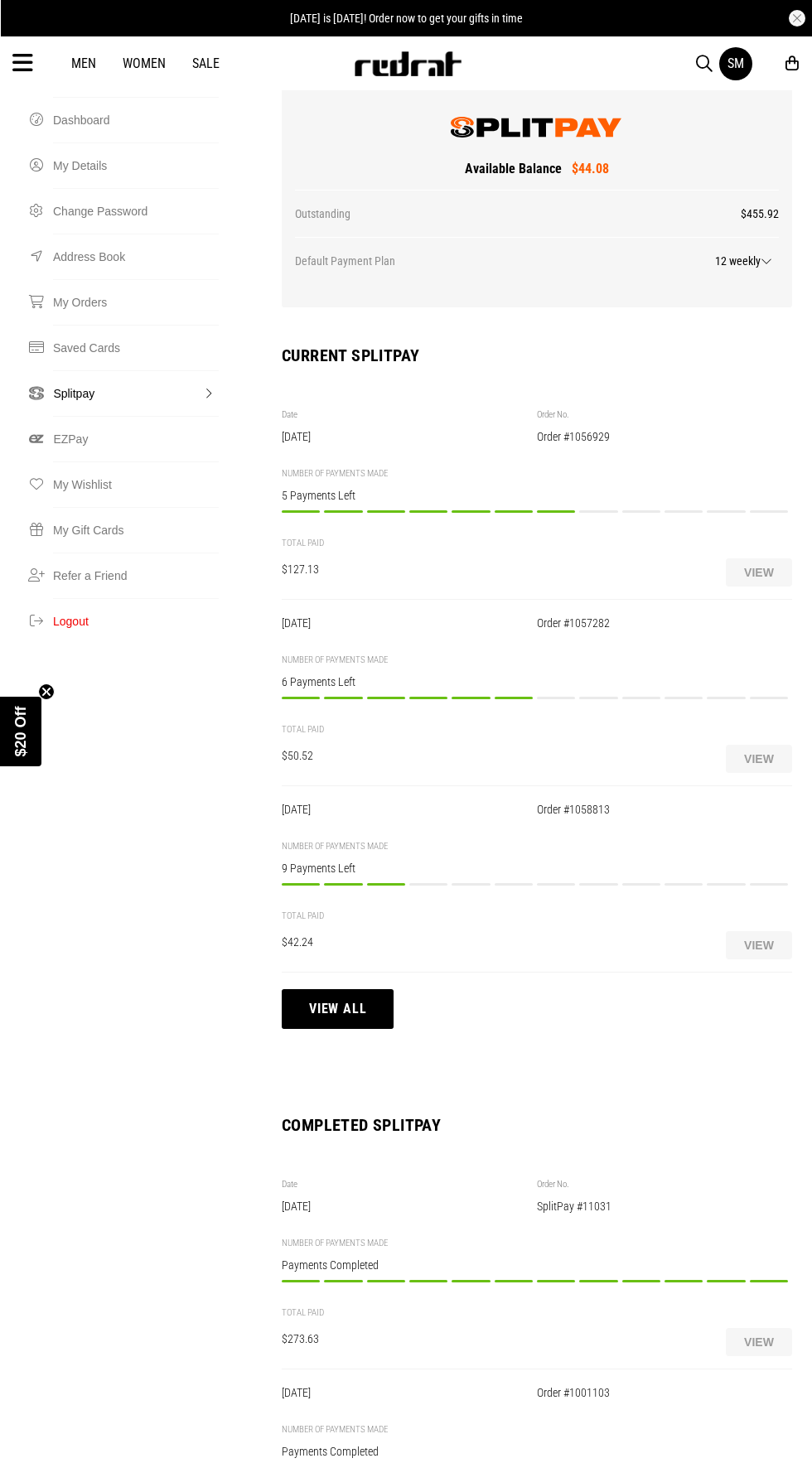
scroll to position [181, 0]
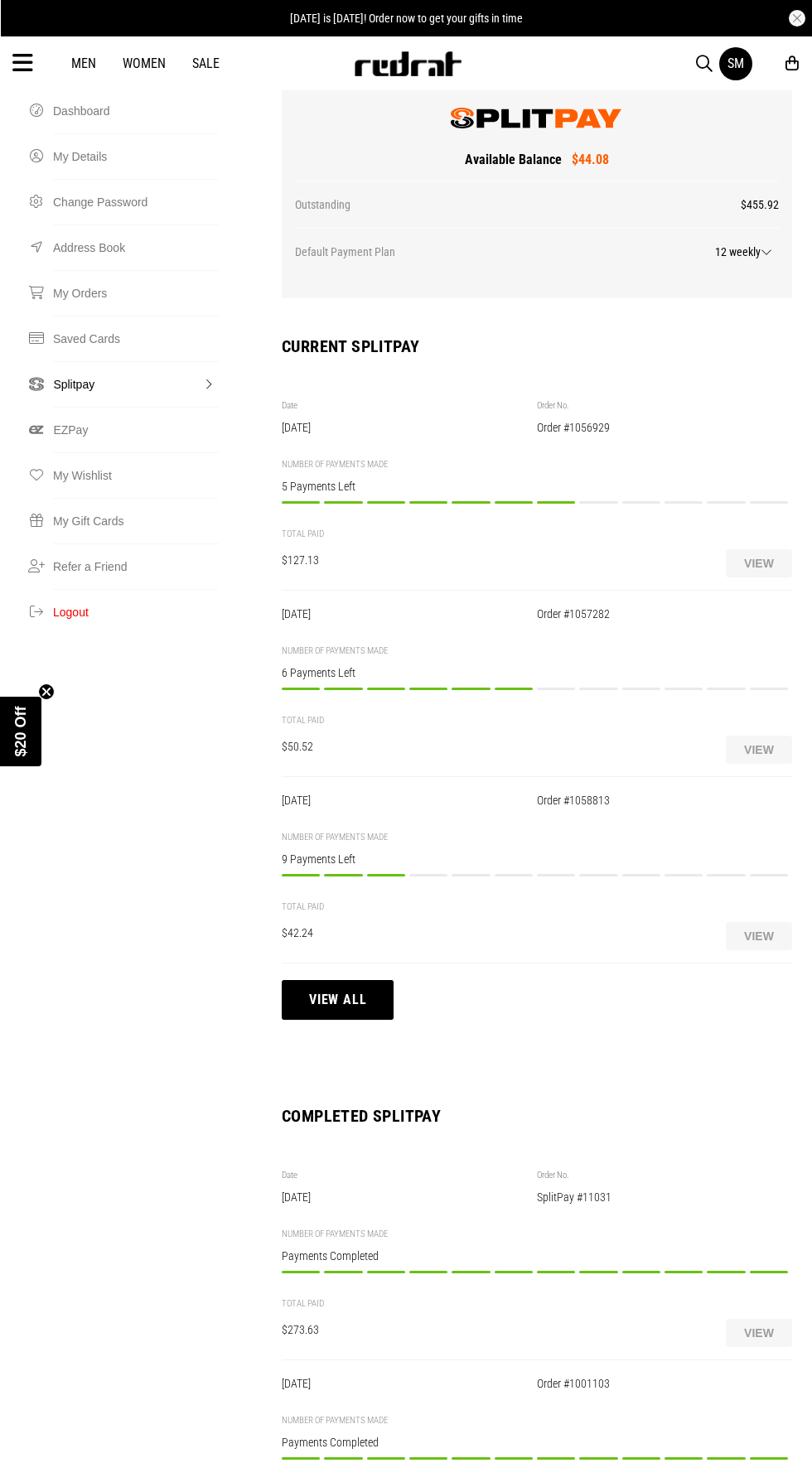
click at [371, 980] on button "View all" at bounding box center [337, 1000] width 112 height 40
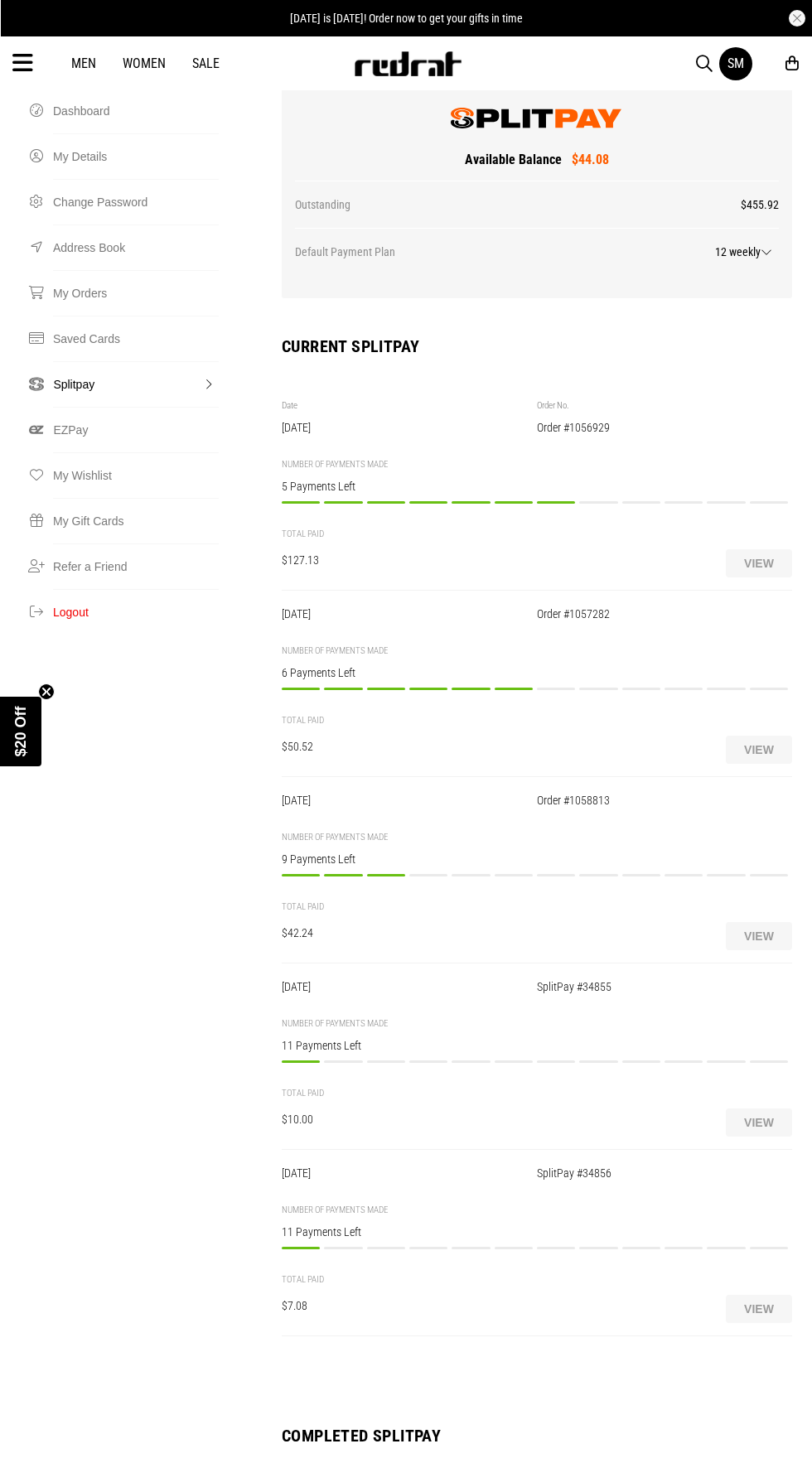
click at [366, 980] on div "[DATE]" at bounding box center [409, 986] width 255 height 13
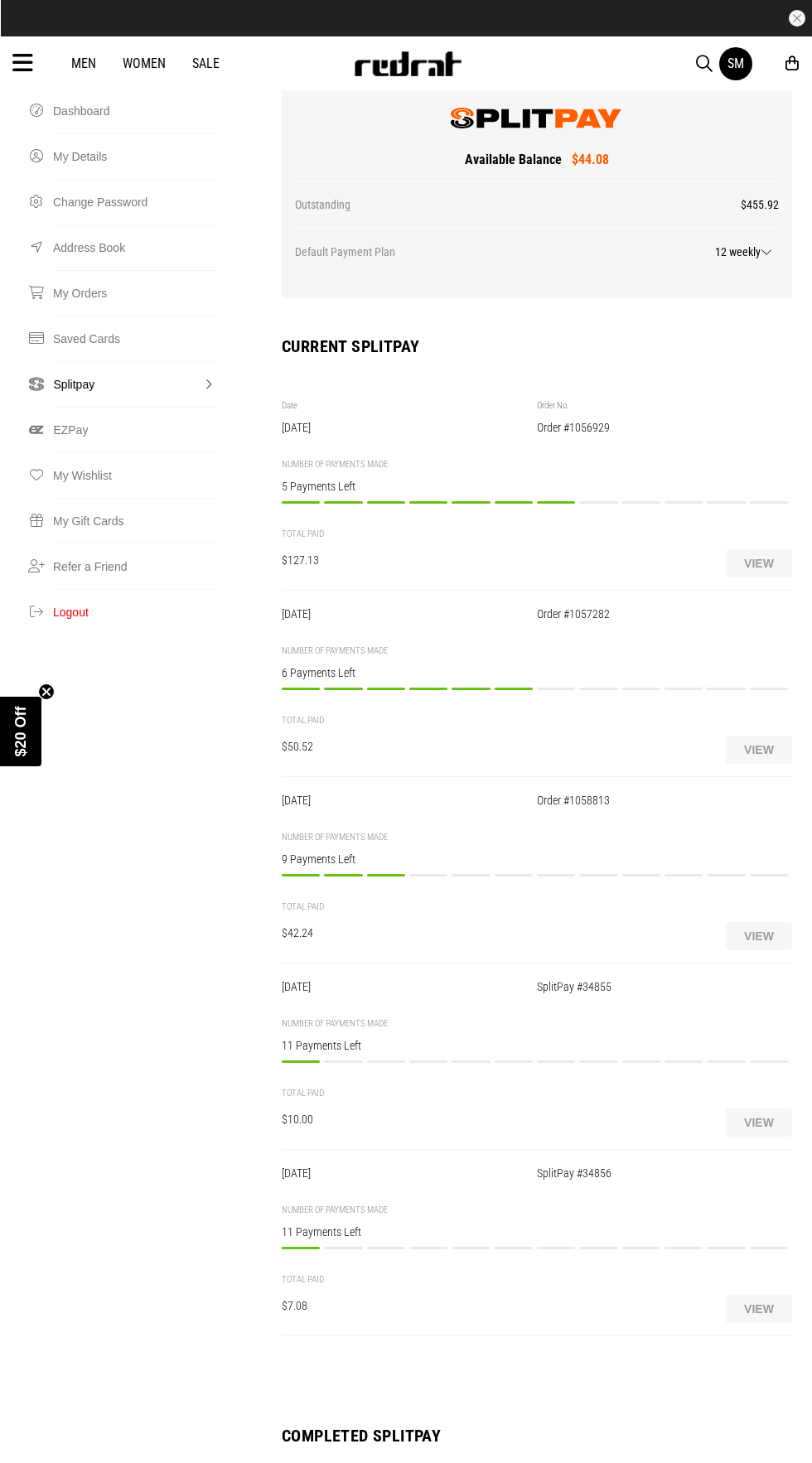
click at [376, 1247] on div "Payment 3/12 Payment to be made on or before [DATE] $7.08 PAY NOW" at bounding box center [386, 1257] width 38 height 19
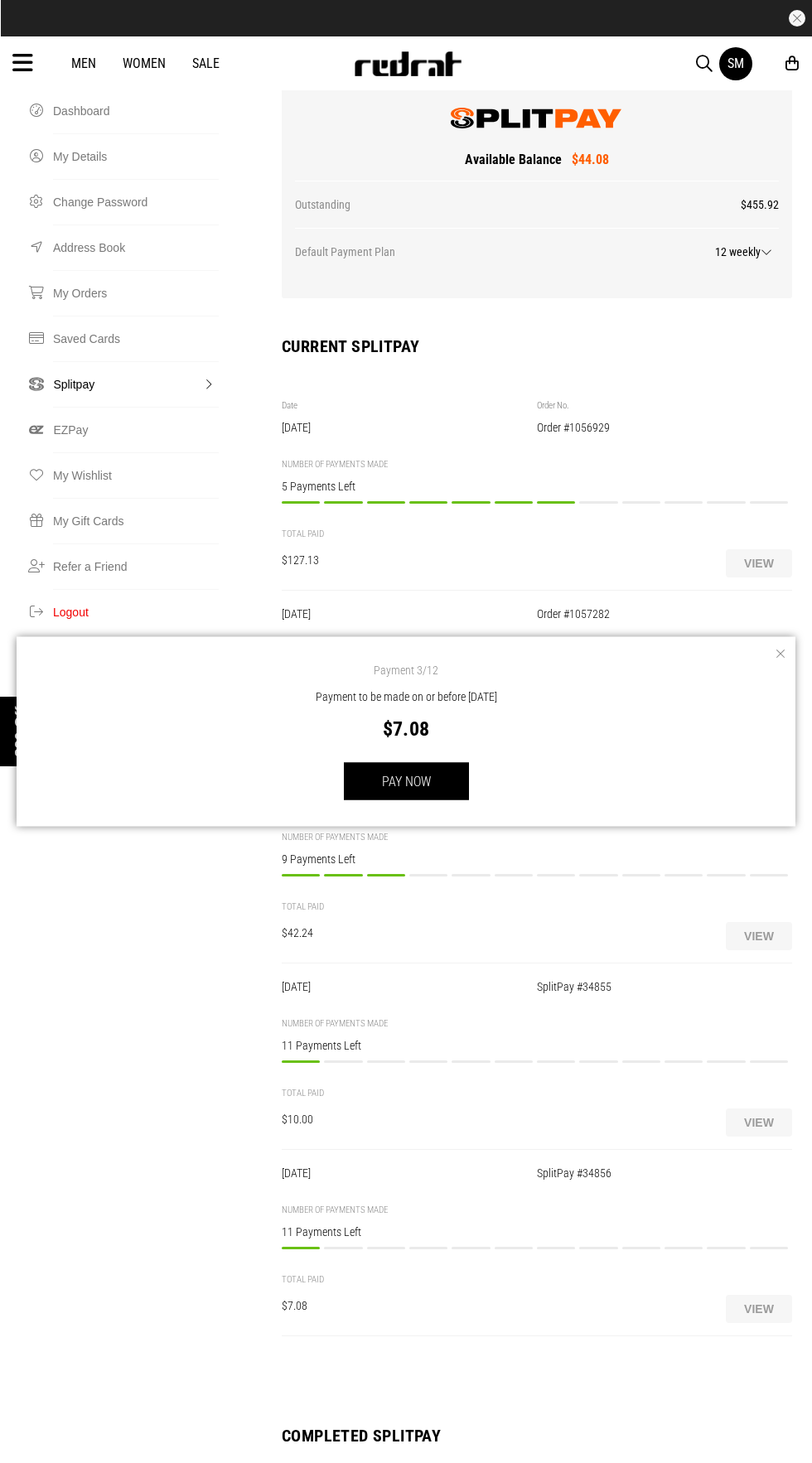
click at [779, 662] on button "button" at bounding box center [779, 654] width 17 height 17
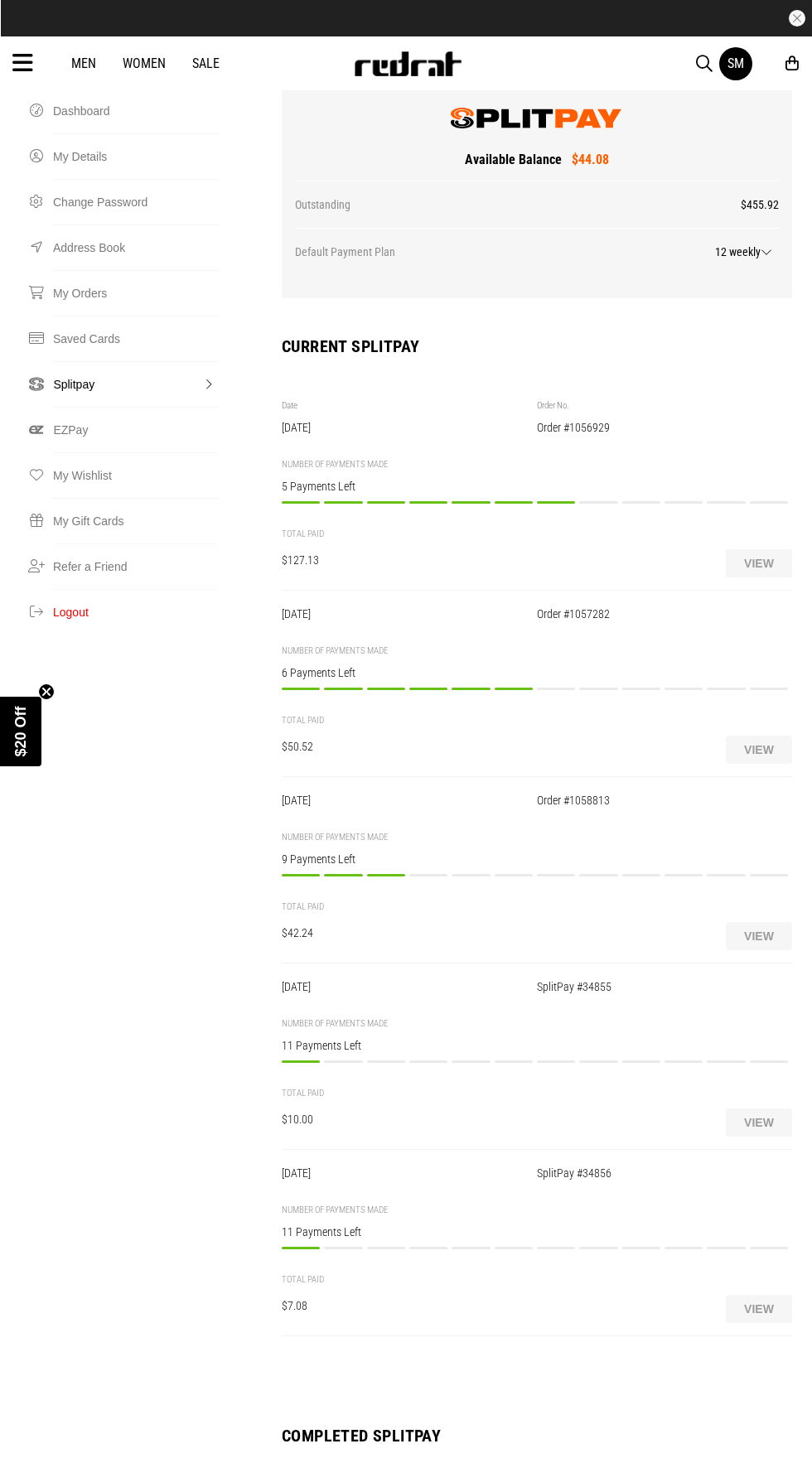
click at [349, 1247] on div "Payment 2/12 Payment to be made on or before [DATE] $7.08 PAY NOW" at bounding box center [343, 1257] width 38 height 19
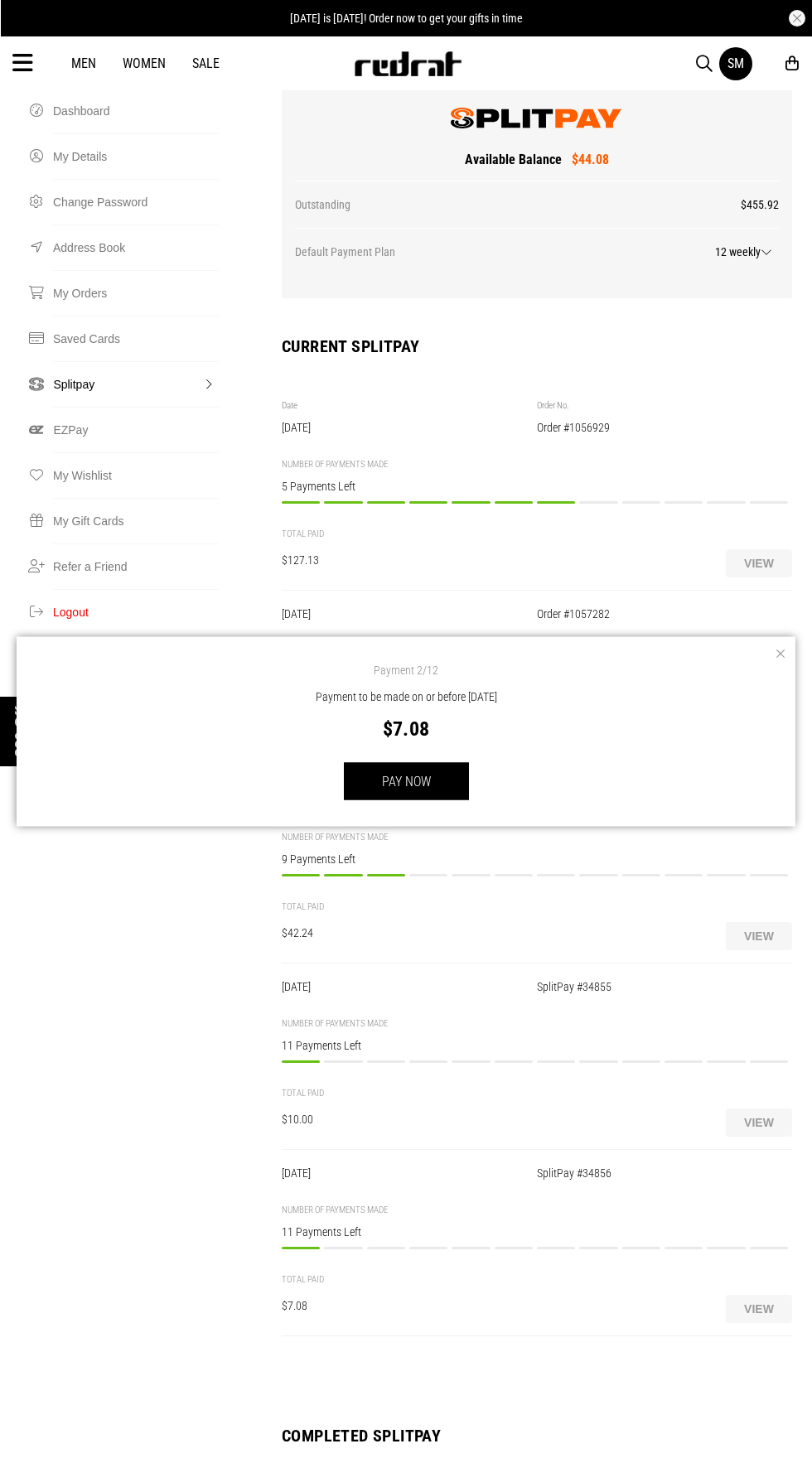
click at [779, 662] on button "button" at bounding box center [779, 654] width 17 height 17
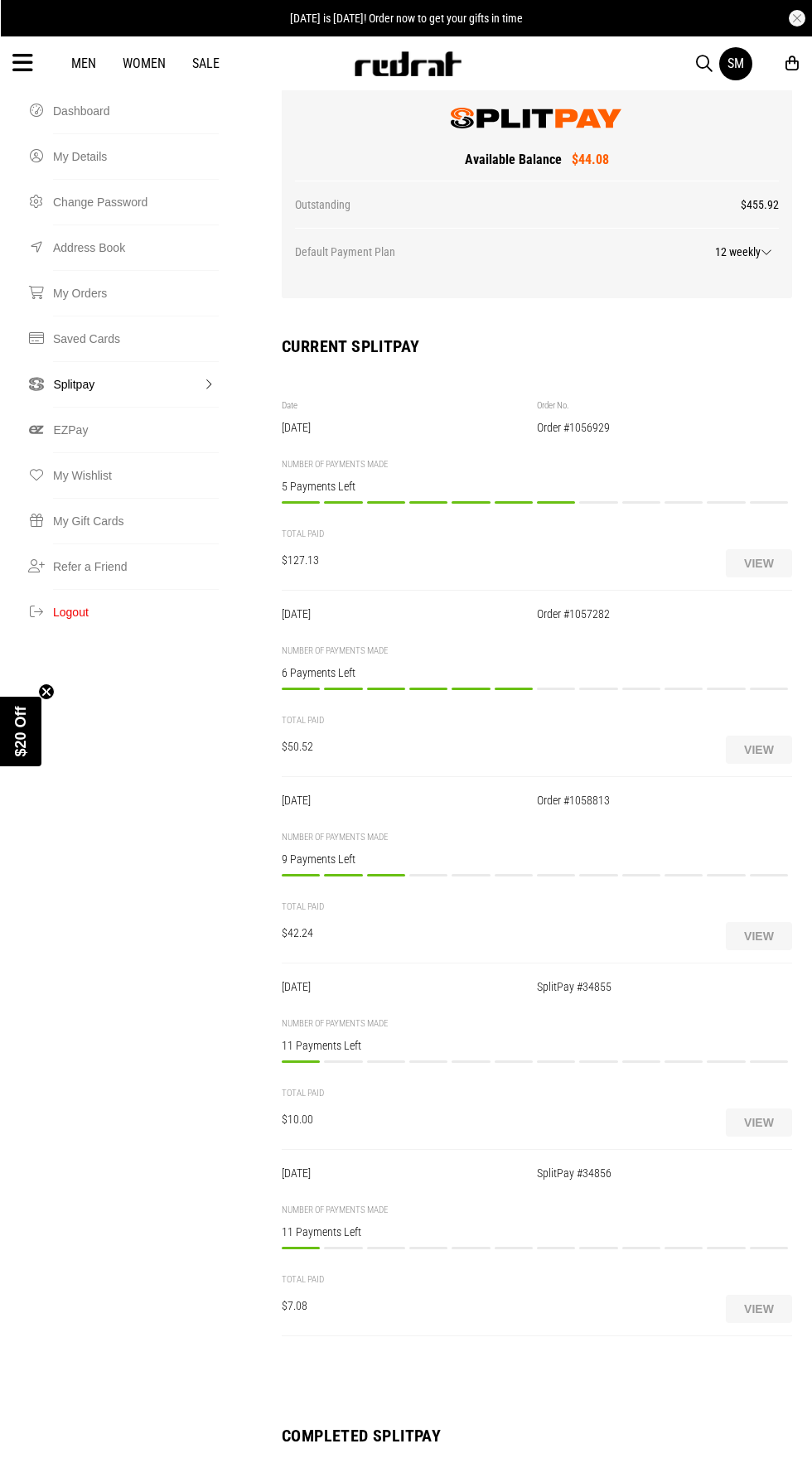
click at [335, 1061] on div "Payment 2/12 Payment to be made on or before [DATE] $10.00 PAY NOW" at bounding box center [343, 1070] width 38 height 19
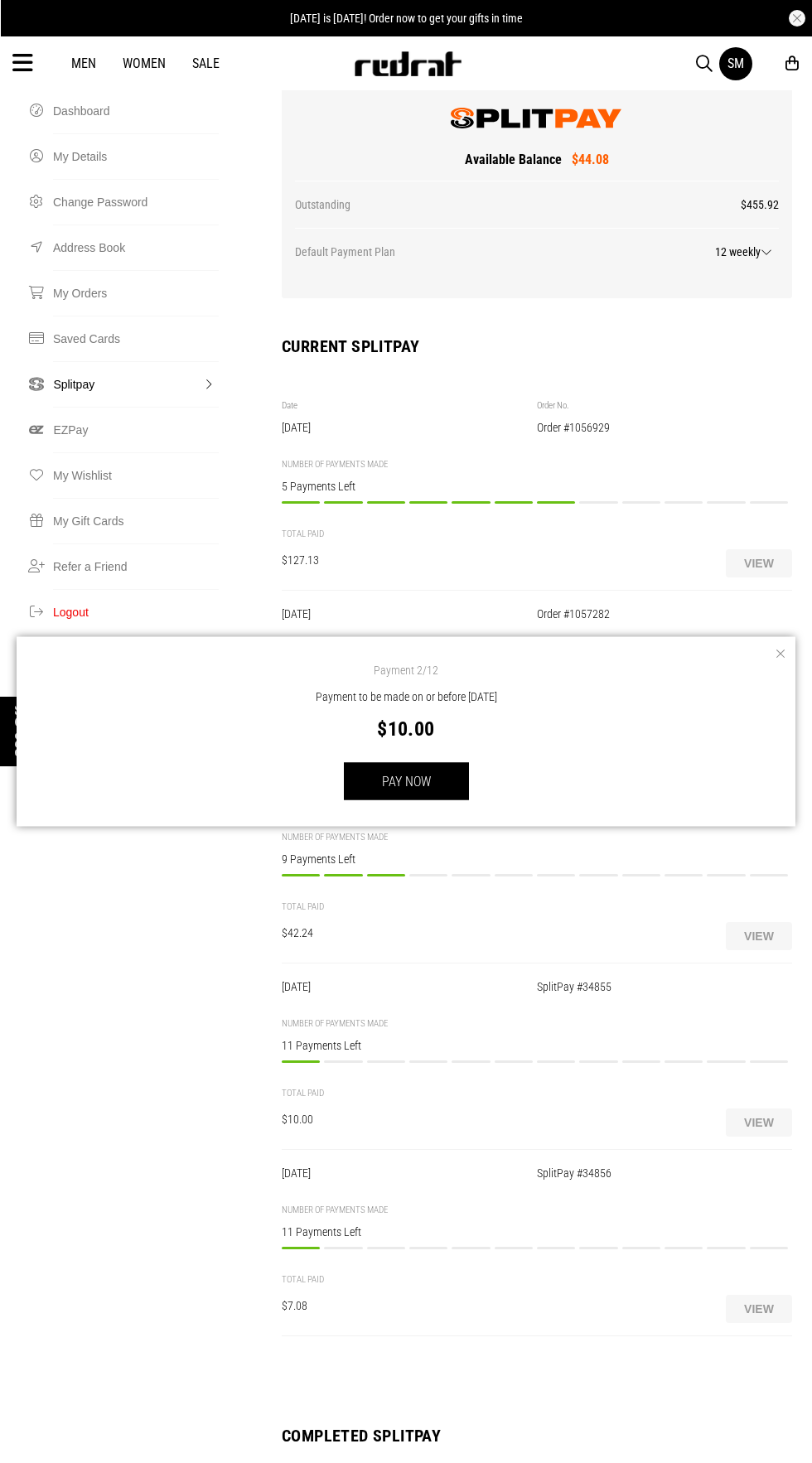
click at [781, 662] on button "button" at bounding box center [779, 654] width 17 height 17
